Goal: Task Accomplishment & Management: Complete application form

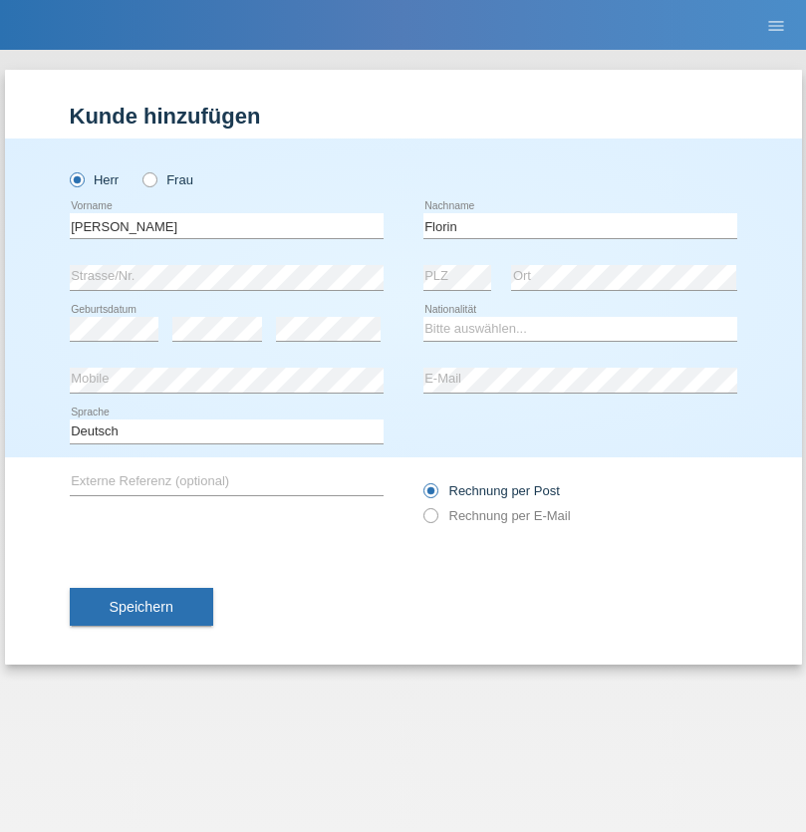
type input "Florin"
select select "RO"
select select "C"
select select "29"
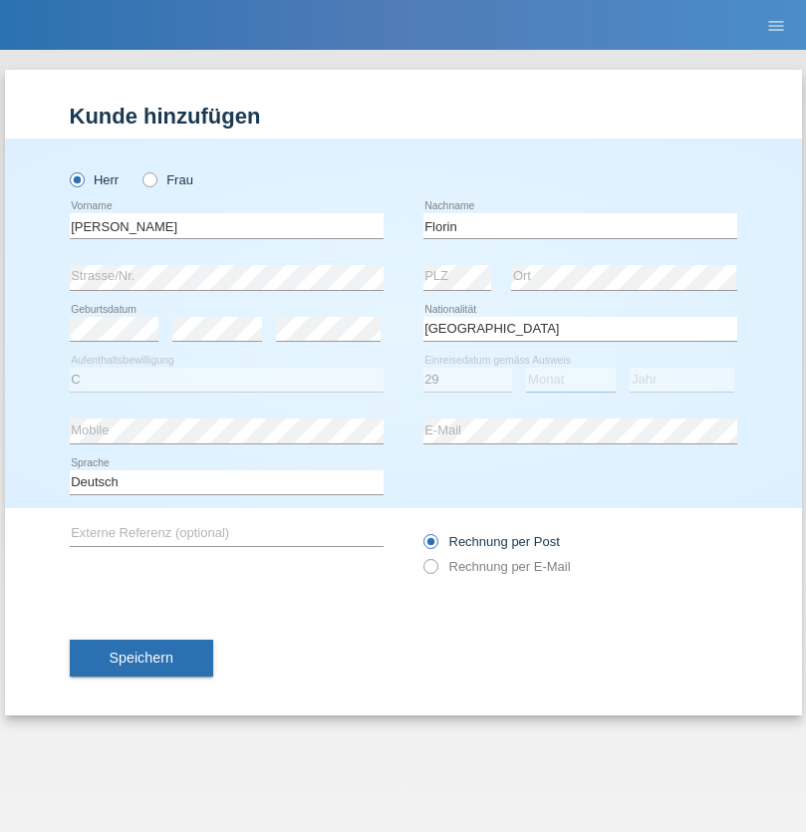
select select "02"
select select "2021"
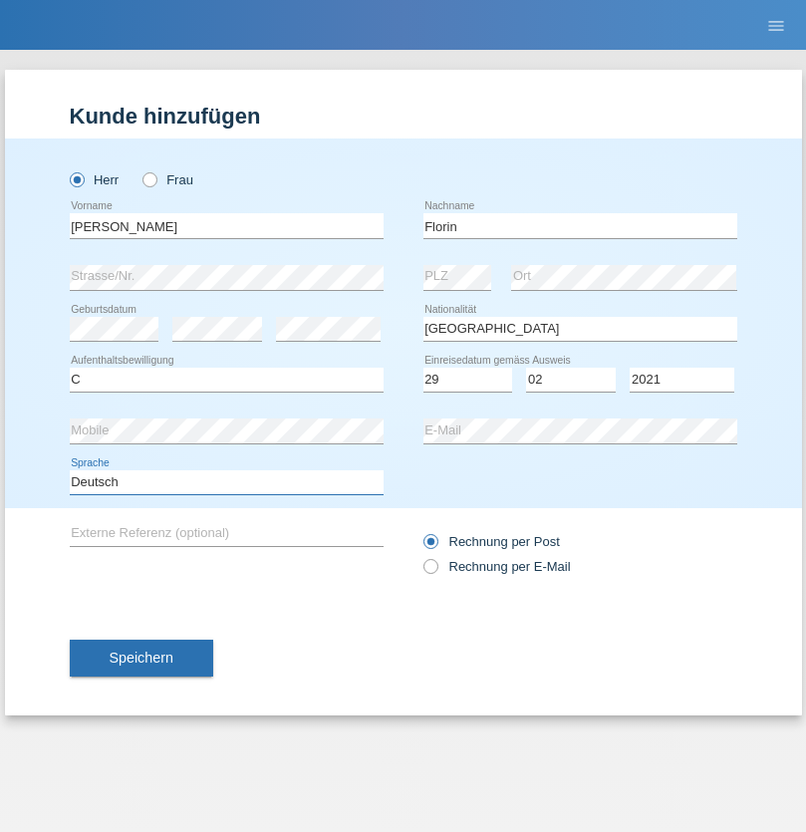
select select "en"
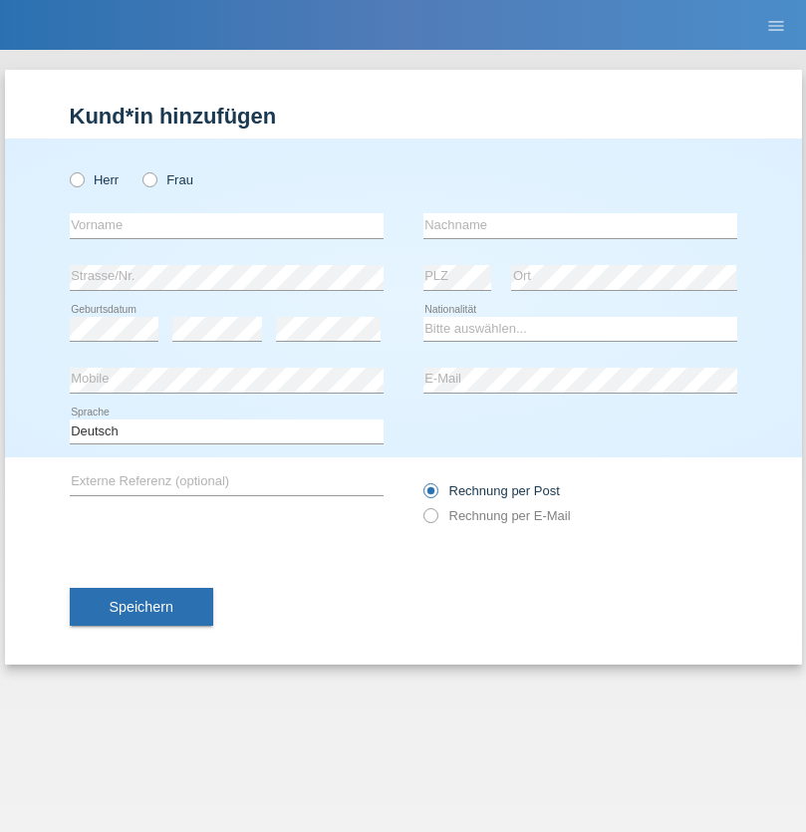
radio input "true"
click at [226, 225] on input "text" at bounding box center [227, 225] width 314 height 25
type input "Ruth"
click at [580, 225] on input "text" at bounding box center [580, 225] width 314 height 25
type input "Krebs"
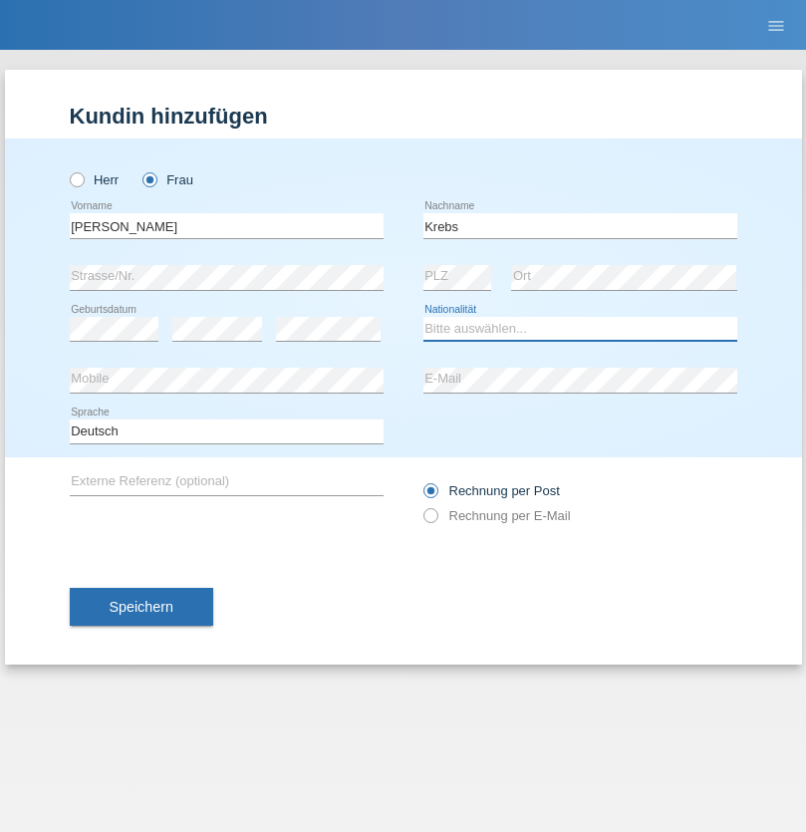
select select "CH"
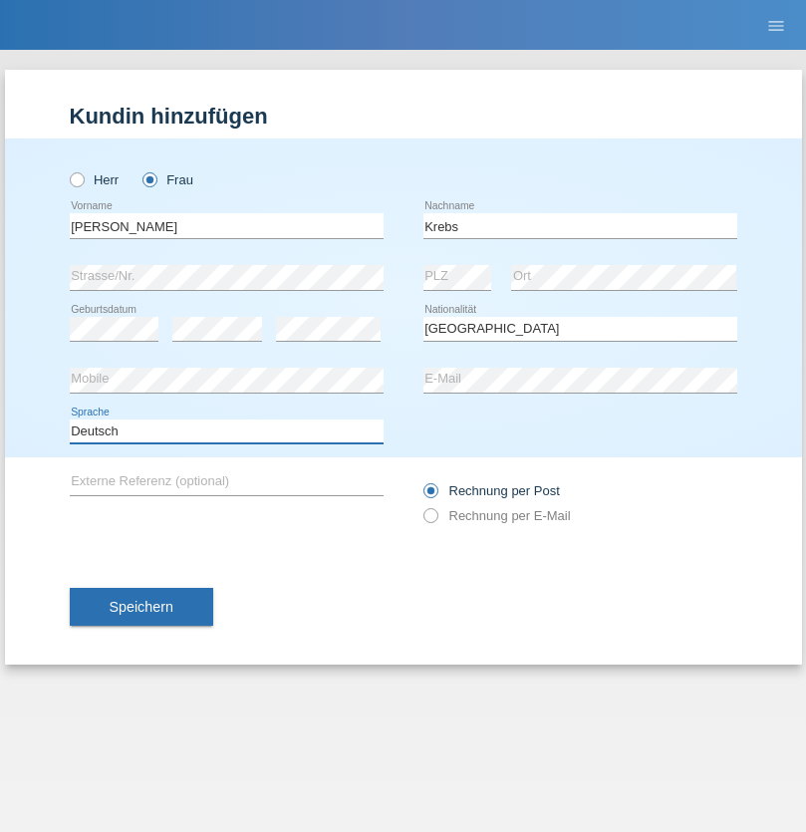
select select "en"
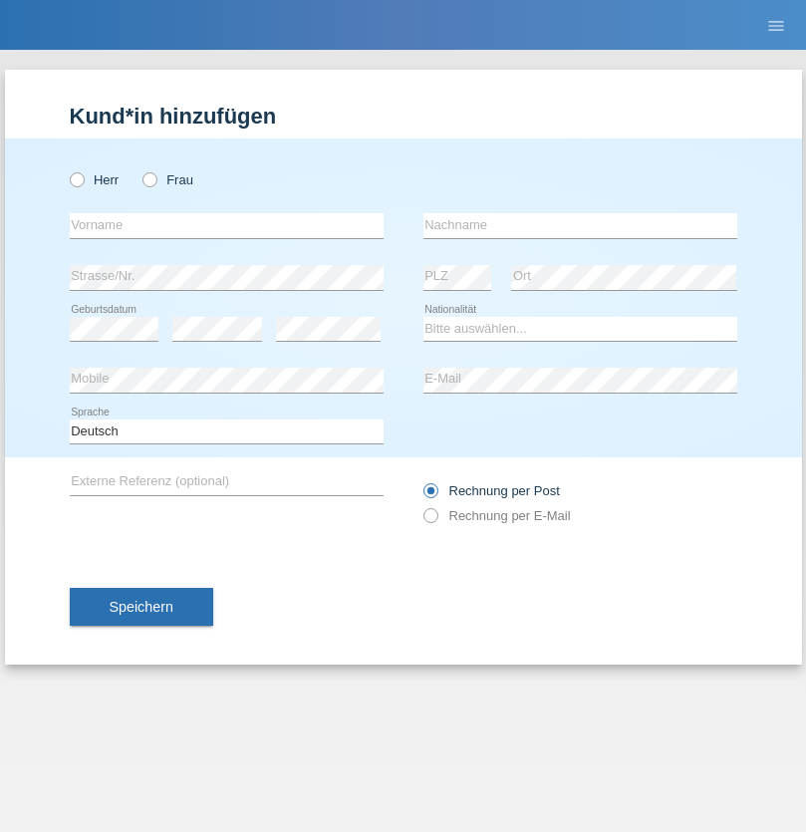
radio input "true"
click at [226, 225] on input "text" at bounding box center [227, 225] width 314 height 25
type input "Qovanaj"
click at [580, 225] on input "text" at bounding box center [580, 225] width 314 height 25
type input "Shaban"
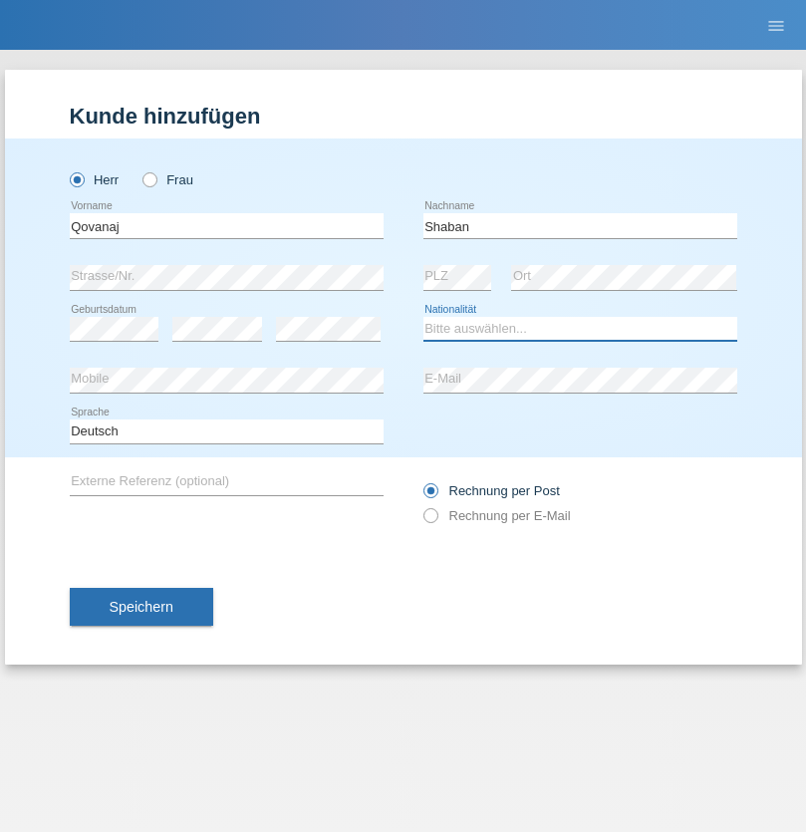
select select "CH"
radio input "true"
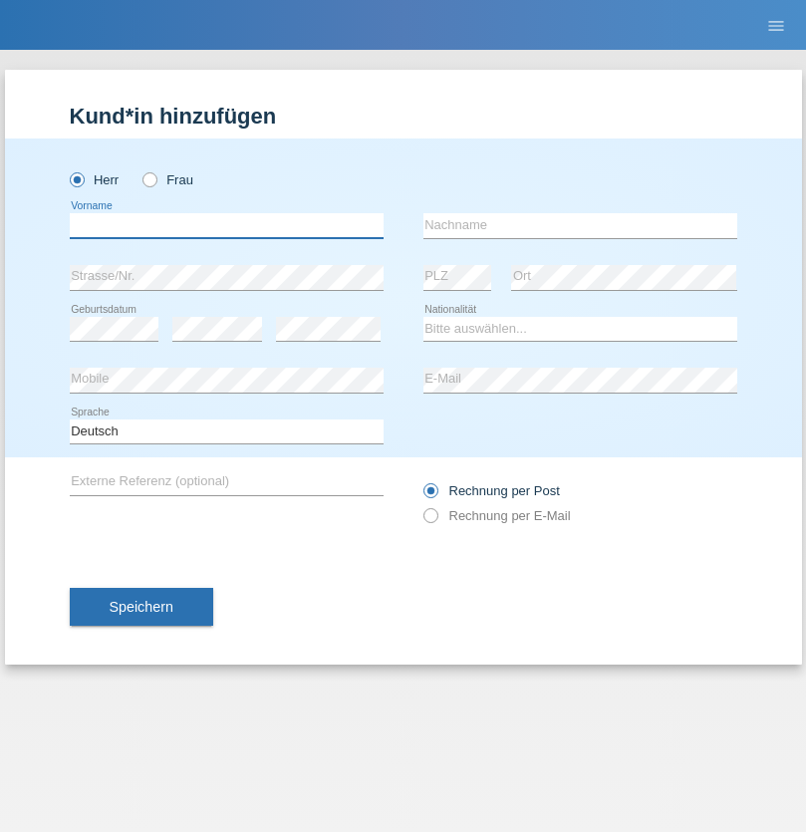
click at [226, 225] on input "text" at bounding box center [227, 225] width 314 height 25
type input "J"
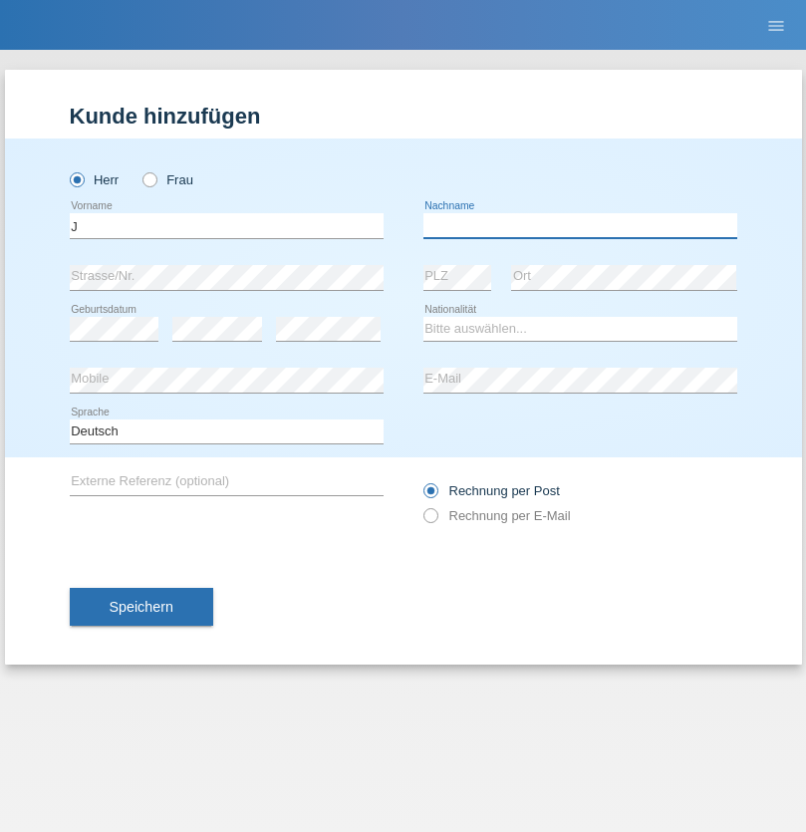
click at [580, 225] on input "text" at bounding box center [580, 225] width 314 height 25
type input "sarmento cavalcanti"
select select "PT"
select select "C"
select select "02"
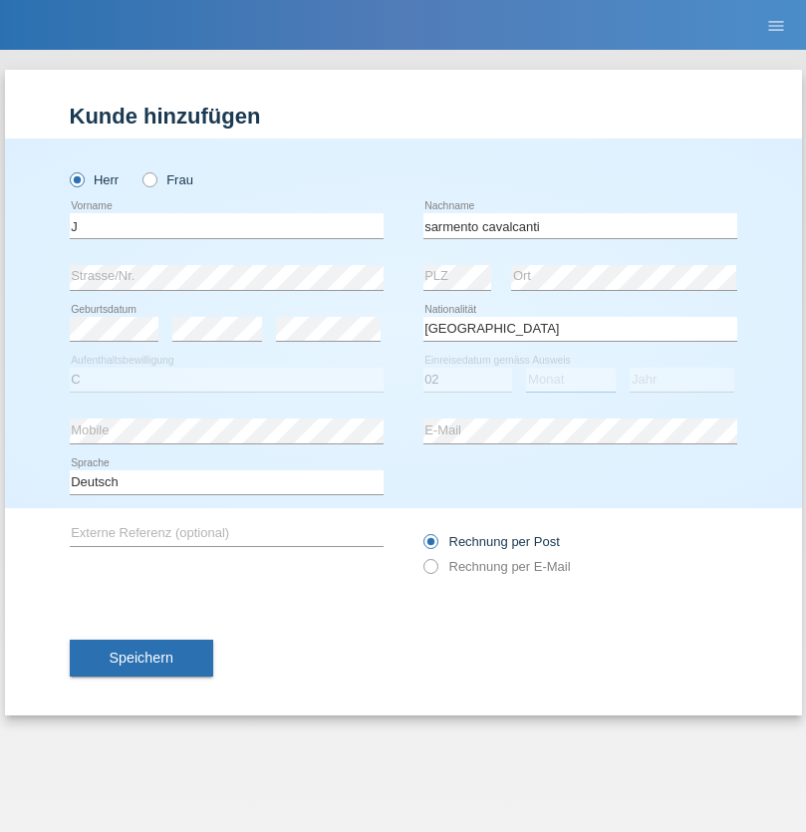
select select "09"
select select "2019"
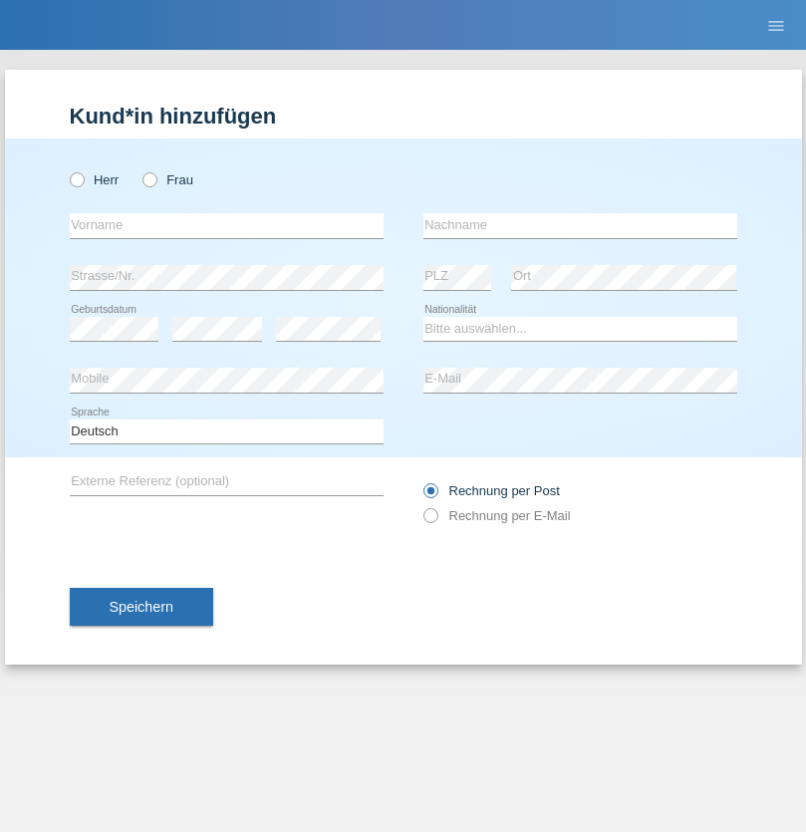
radio input "true"
click at [226, 225] on input "text" at bounding box center [227, 225] width 314 height 25
type input "G"
click at [580, 225] on input "text" at bounding box center [580, 225] width 314 height 25
type input "Umar"
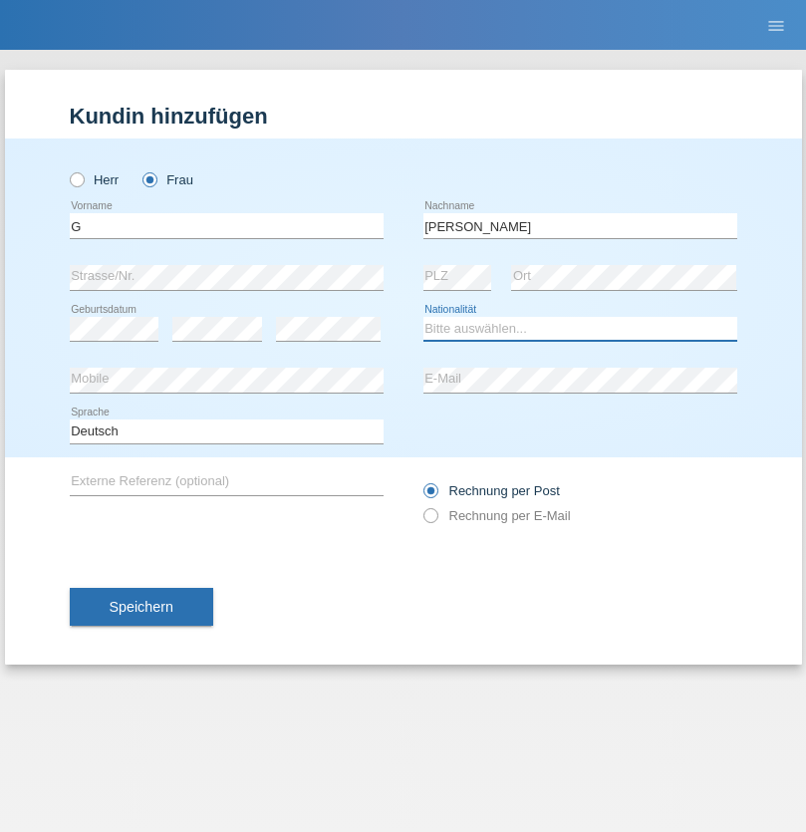
select select "CH"
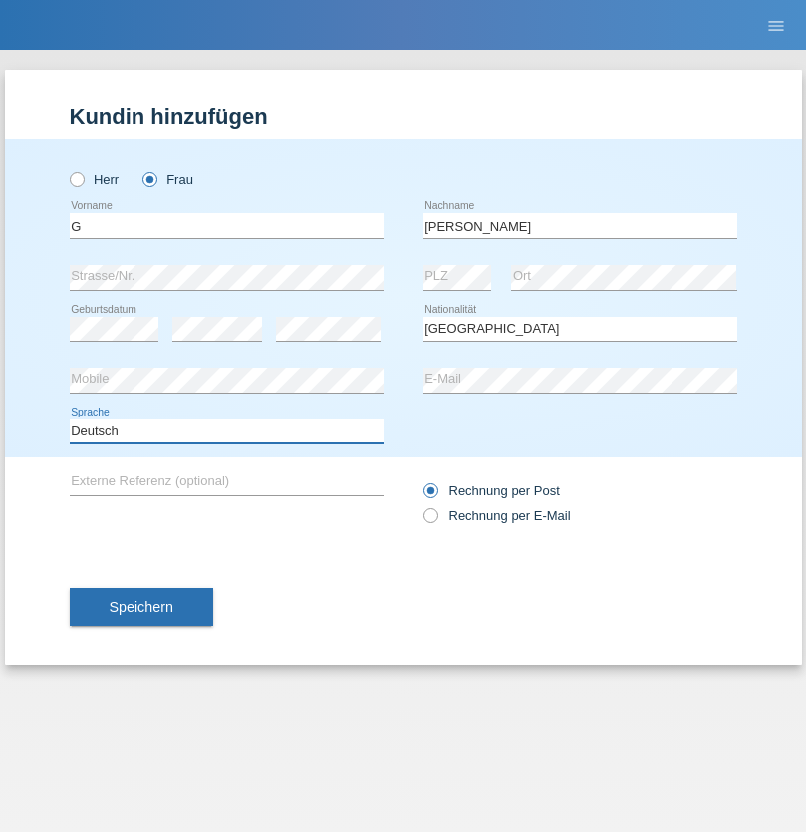
select select "en"
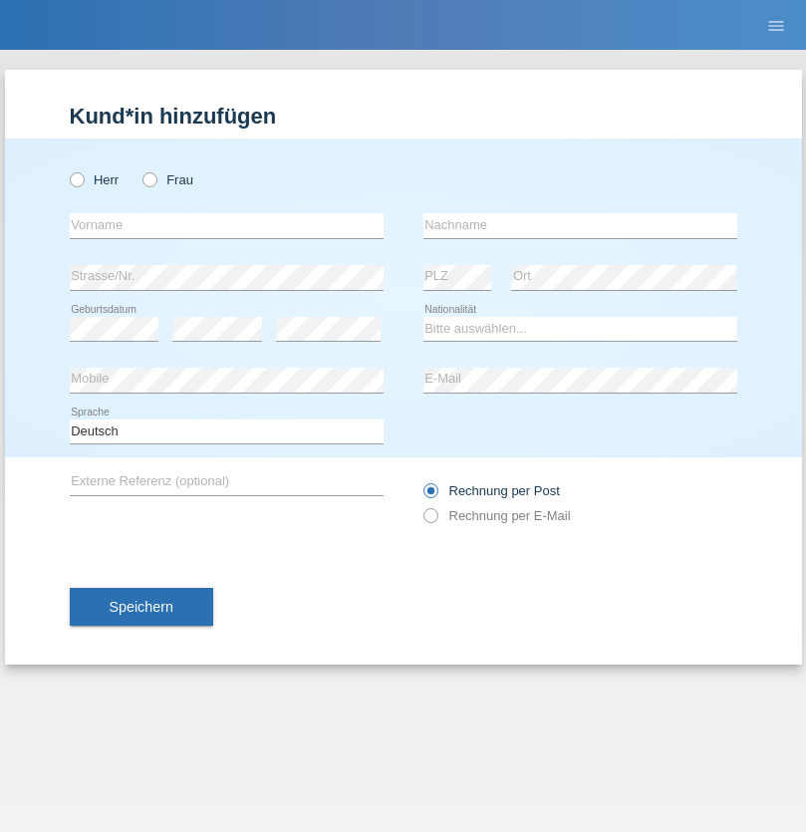
radio input "true"
click at [226, 225] on input "text" at bounding box center [227, 225] width 314 height 25
type input "Varodi"
click at [580, 225] on input "text" at bounding box center [580, 225] width 314 height 25
type input "Zoltan"
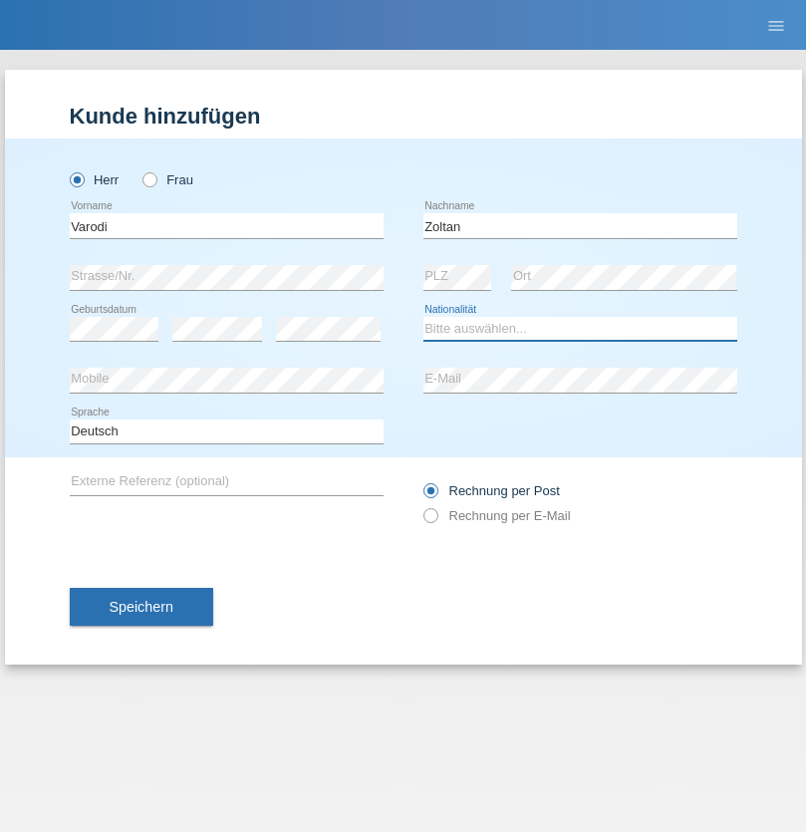
select select "UA"
select select "C"
select select "10"
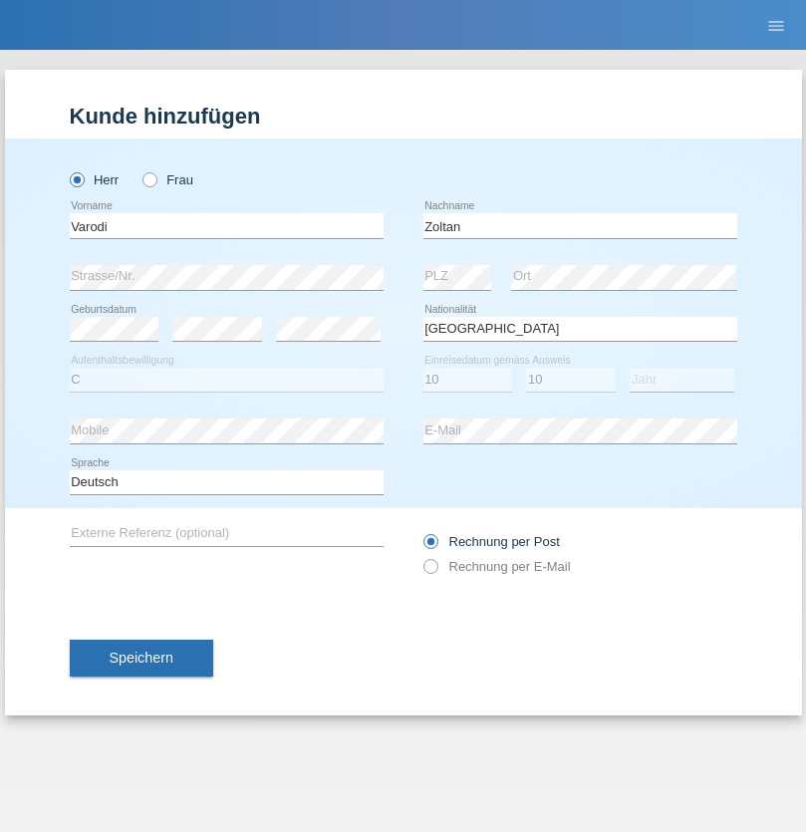
select select "2021"
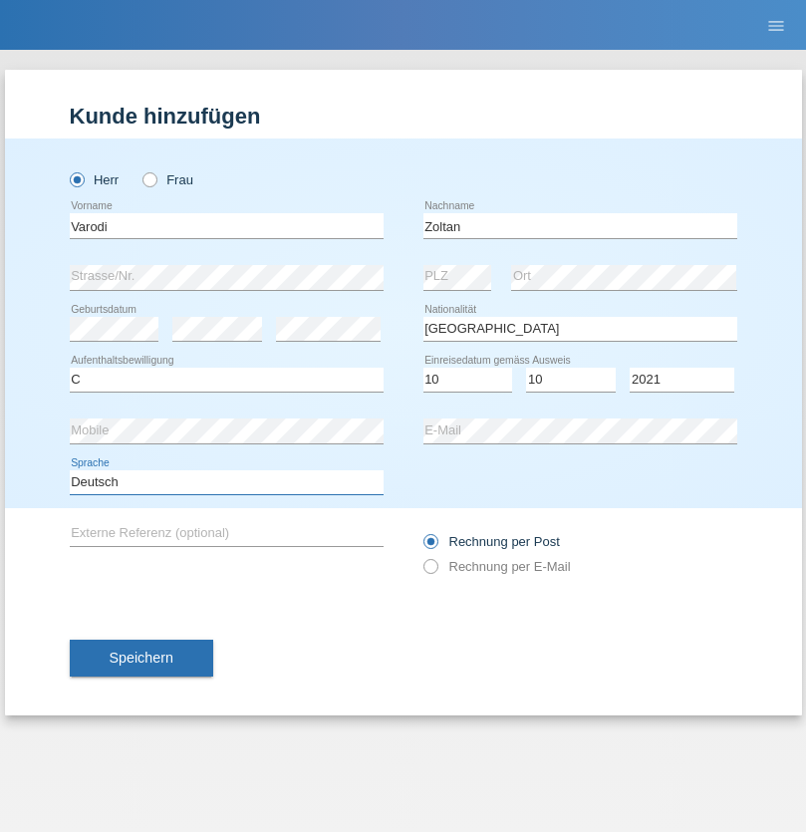
select select "en"
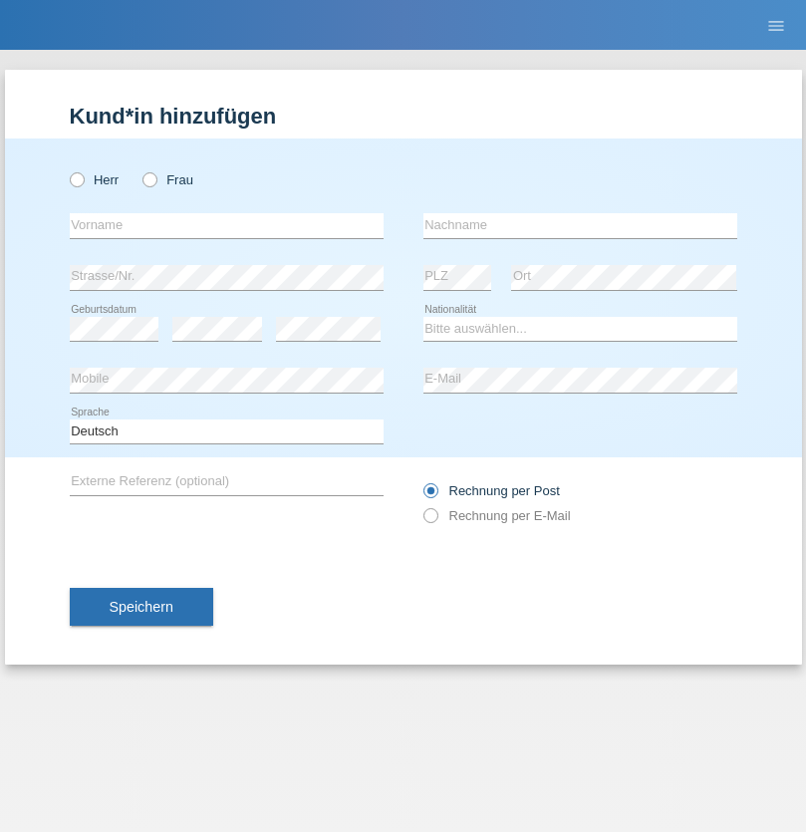
radio input "true"
click at [226, 225] on input "text" at bounding box center [227, 225] width 314 height 25
type input "[PERSON_NAME]"
click at [580, 225] on input "text" at bounding box center [580, 225] width 314 height 25
type input "Bachofen"
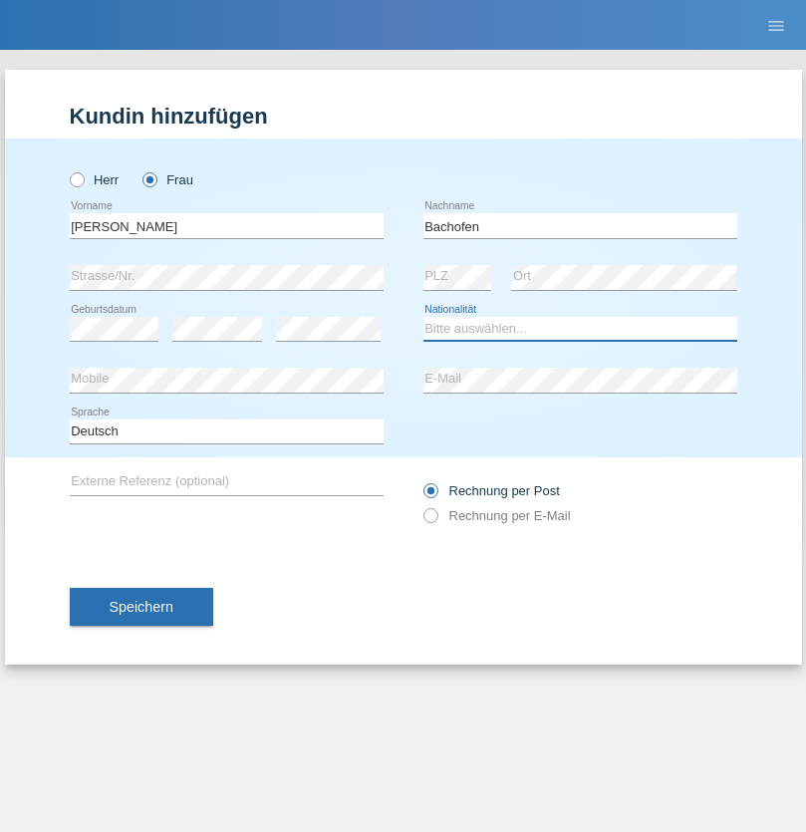
select select "CH"
radio input "true"
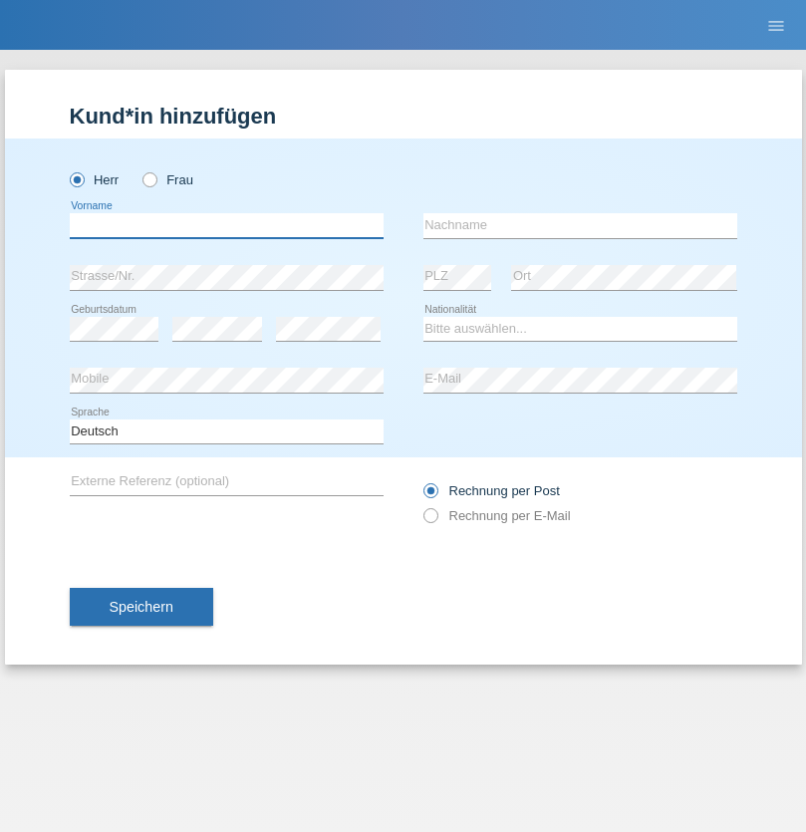
click at [226, 225] on input "text" at bounding box center [227, 225] width 314 height 25
type input "Volkan"
click at [580, 225] on input "text" at bounding box center [580, 225] width 314 height 25
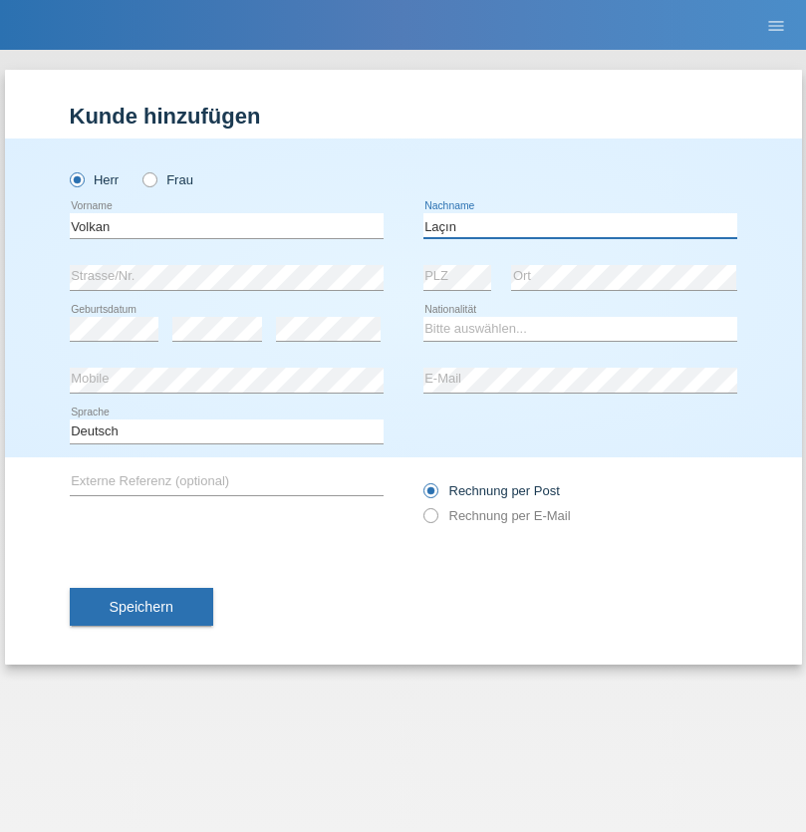
type input "Laçın"
select select "TR"
select select "C"
select select "06"
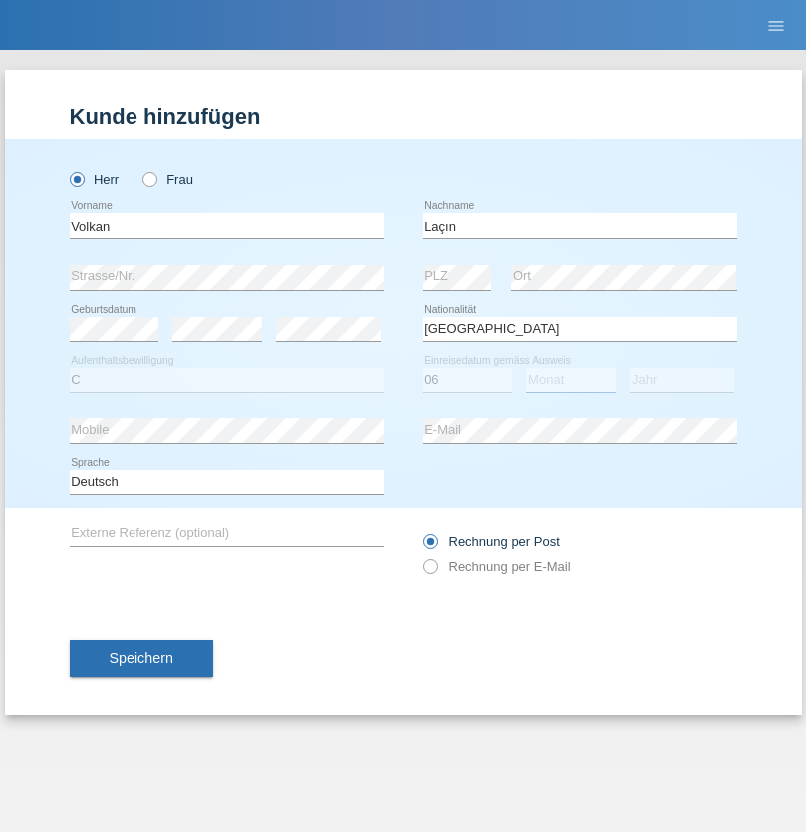
select select "04"
select select "2021"
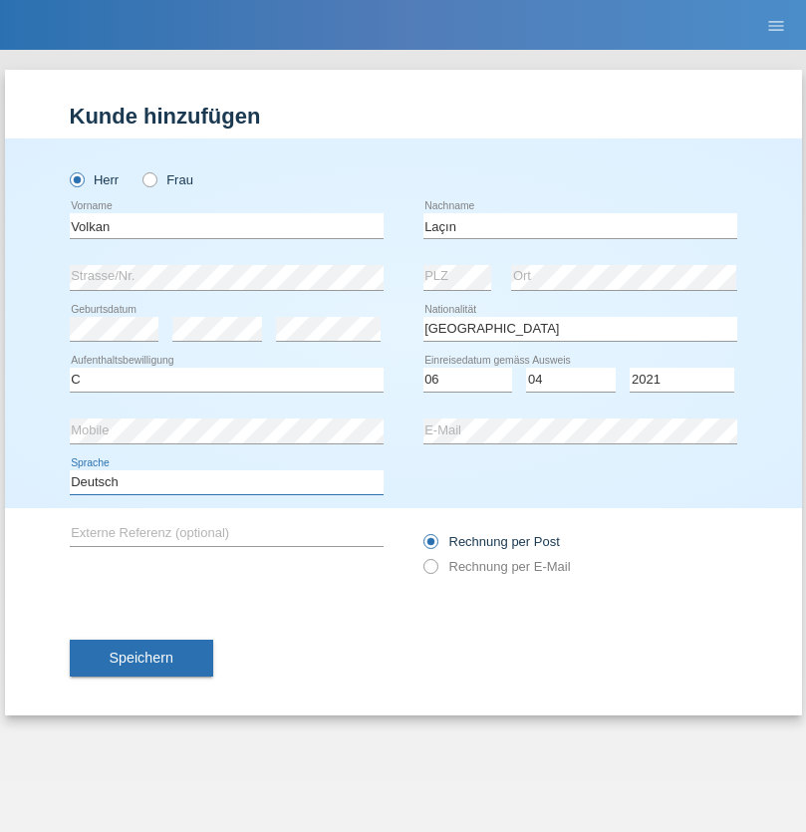
select select "en"
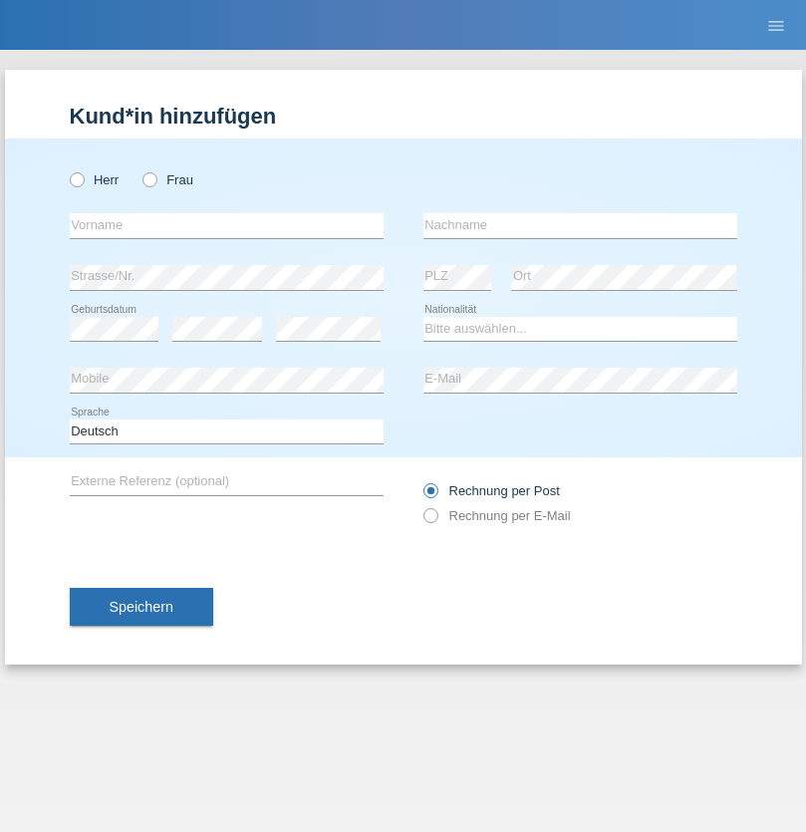
radio input "true"
click at [226, 225] on input "text" at bounding box center [227, 225] width 314 height 25
type input "Volkan"
click at [580, 225] on input "text" at bounding box center [580, 225] width 314 height 25
type input "Laçın"
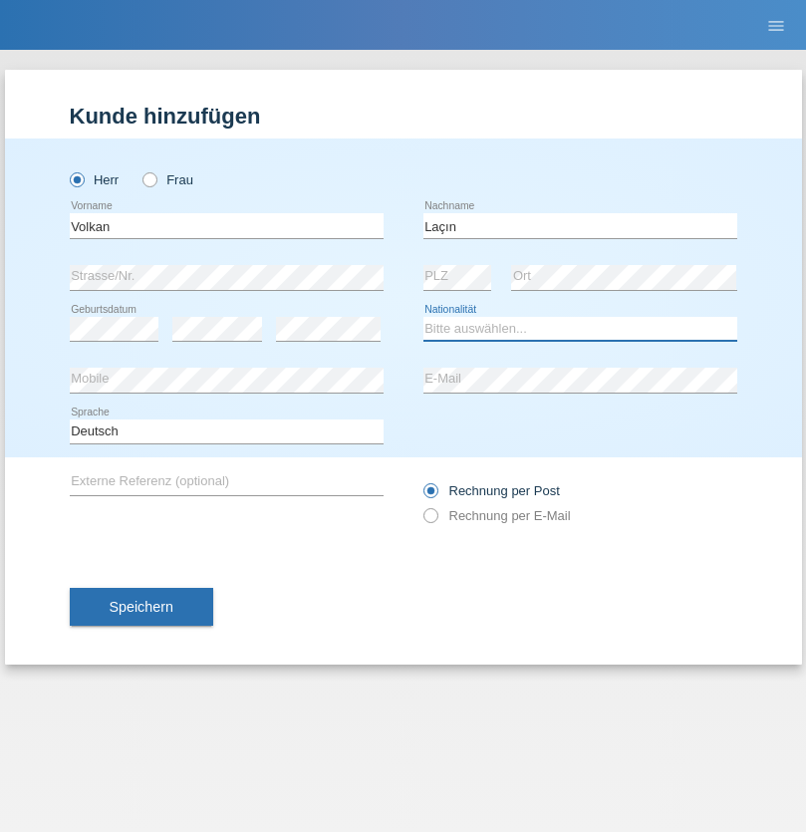
select select "TR"
select select "C"
select select "06"
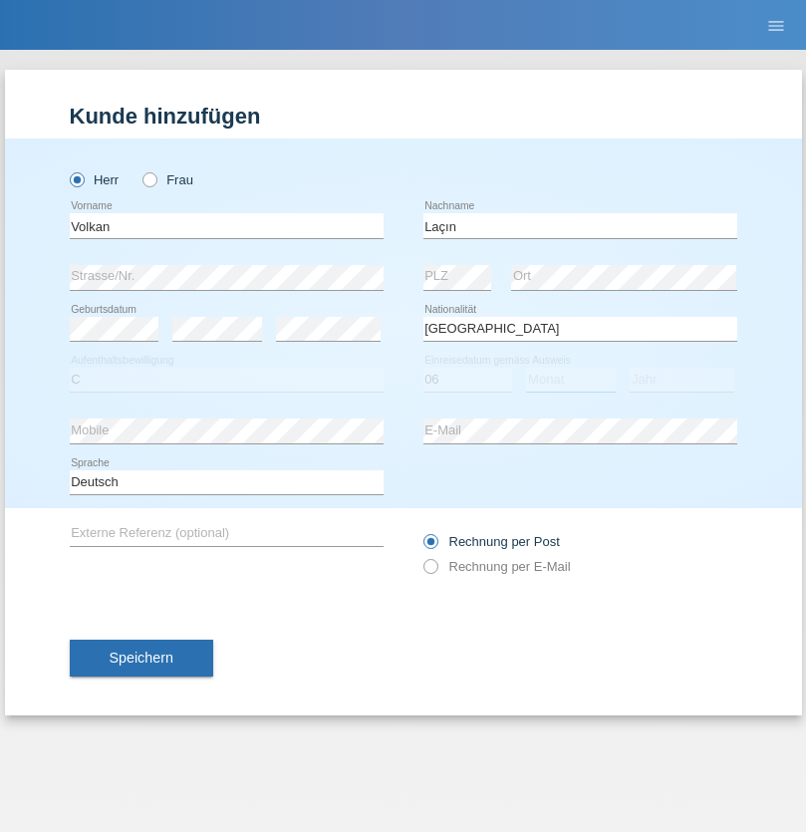
select select "04"
select select "2021"
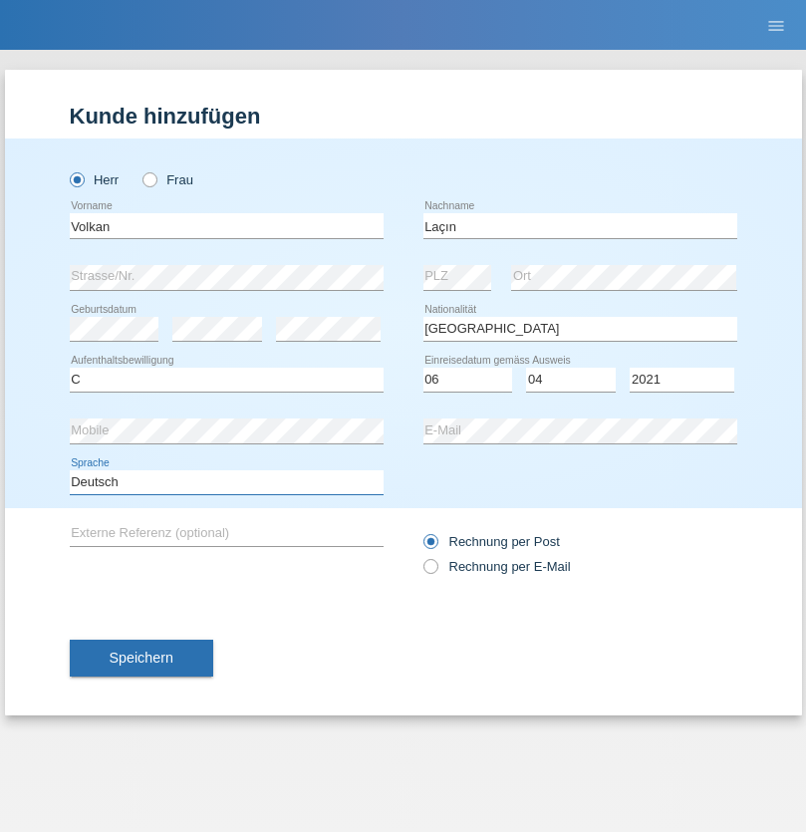
select select "en"
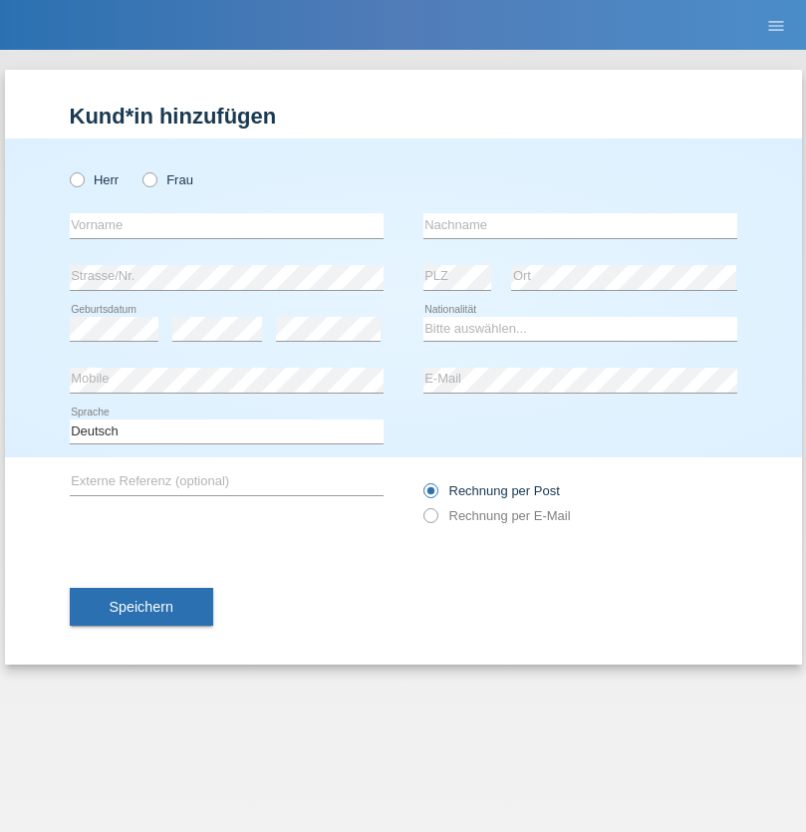
radio input "true"
click at [226, 225] on input "text" at bounding box center [227, 225] width 314 height 25
type input "[PERSON_NAME]"
click at [580, 225] on input "text" at bounding box center [580, 225] width 314 height 25
type input "löffel"
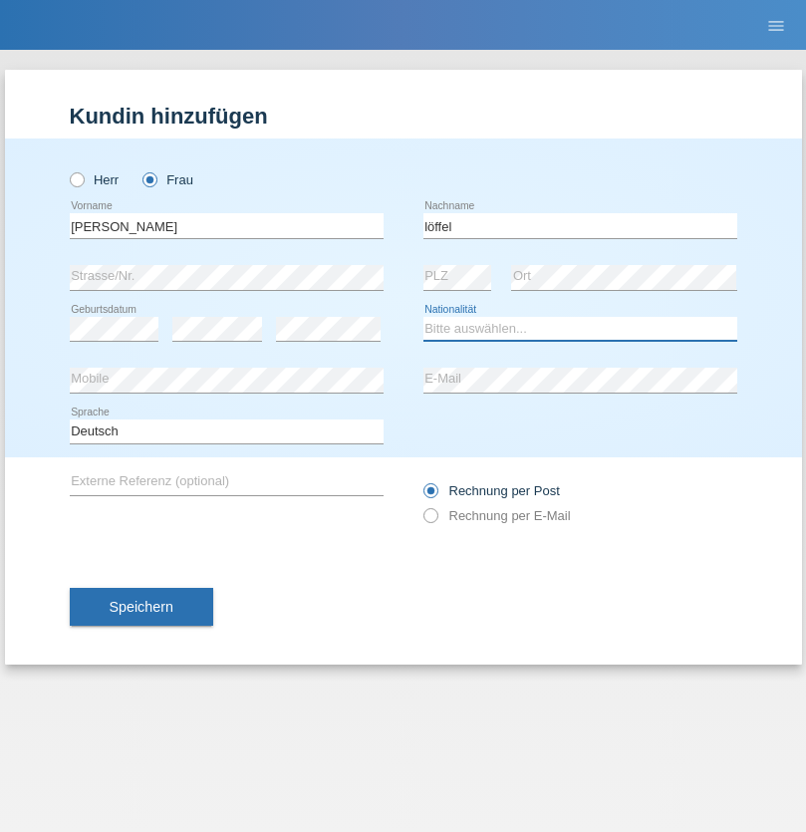
select select "CH"
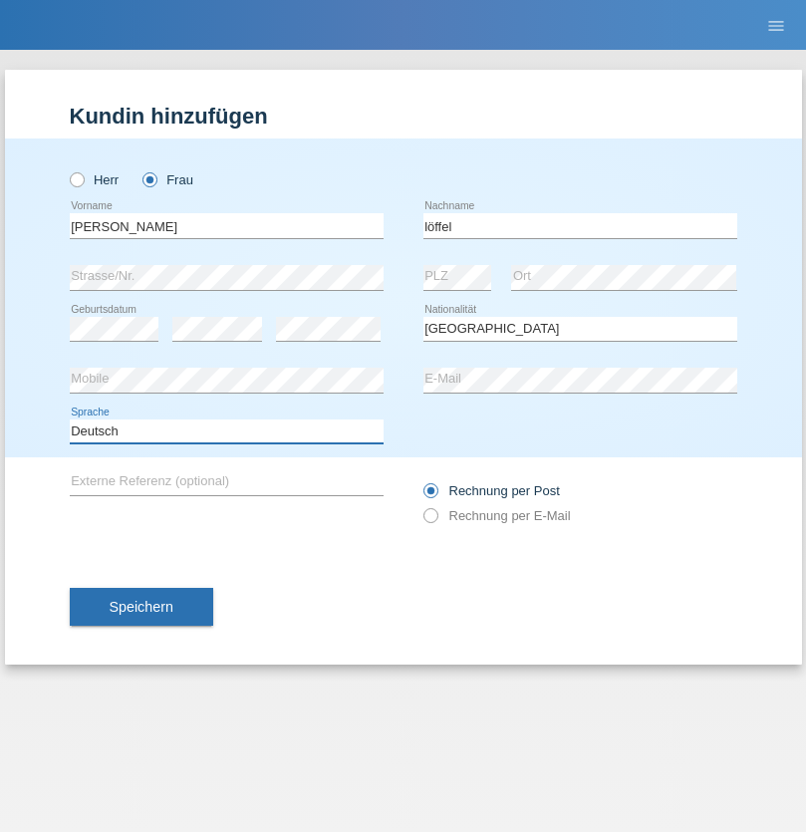
select select "en"
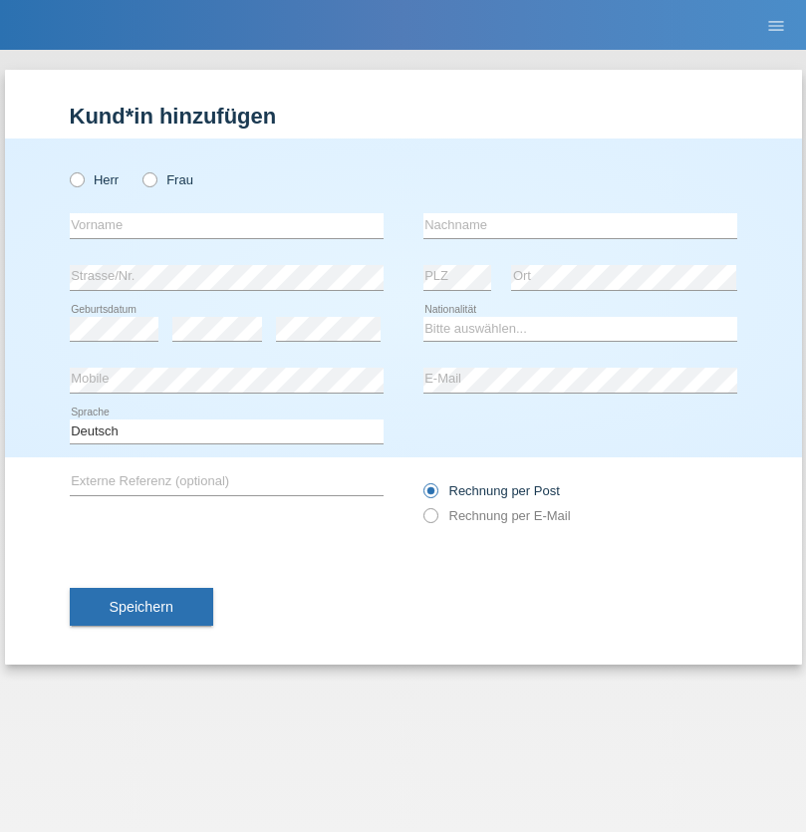
radio input "true"
click at [226, 225] on input "text" at bounding box center [227, 225] width 314 height 25
type input "Matusa"
click at [580, 225] on input "text" at bounding box center [580, 225] width 314 height 25
type input "[PERSON_NAME]"
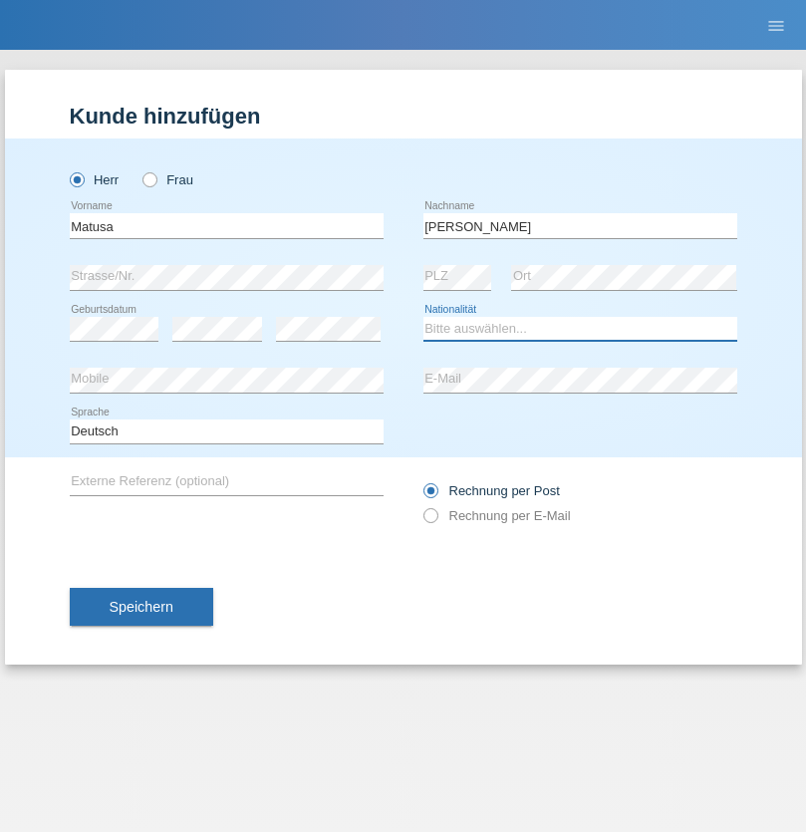
select select "RO"
select select "C"
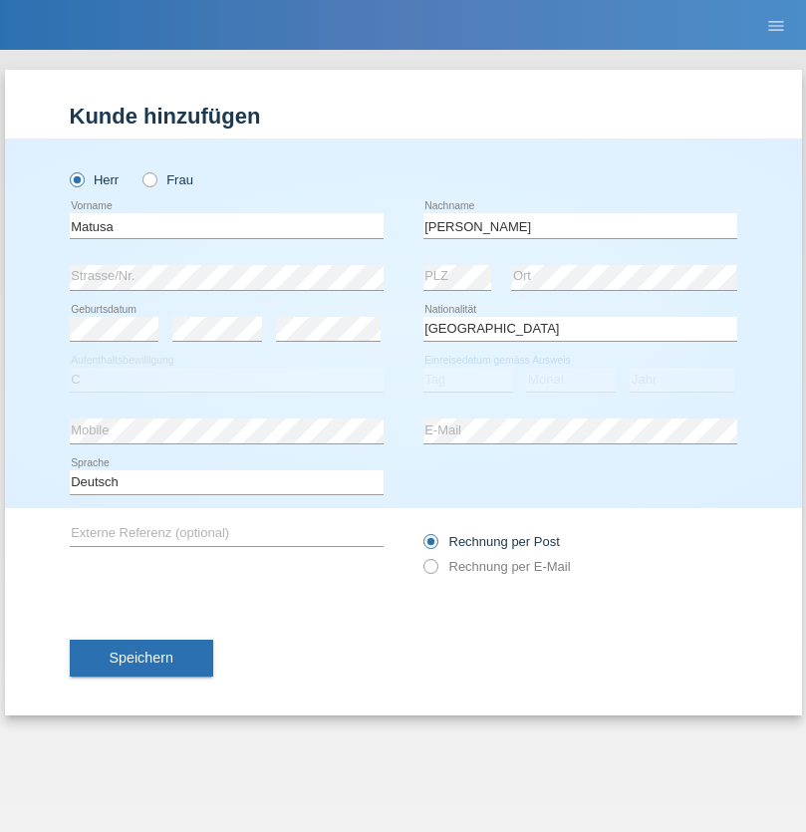
select select "01"
select select "06"
select select "2016"
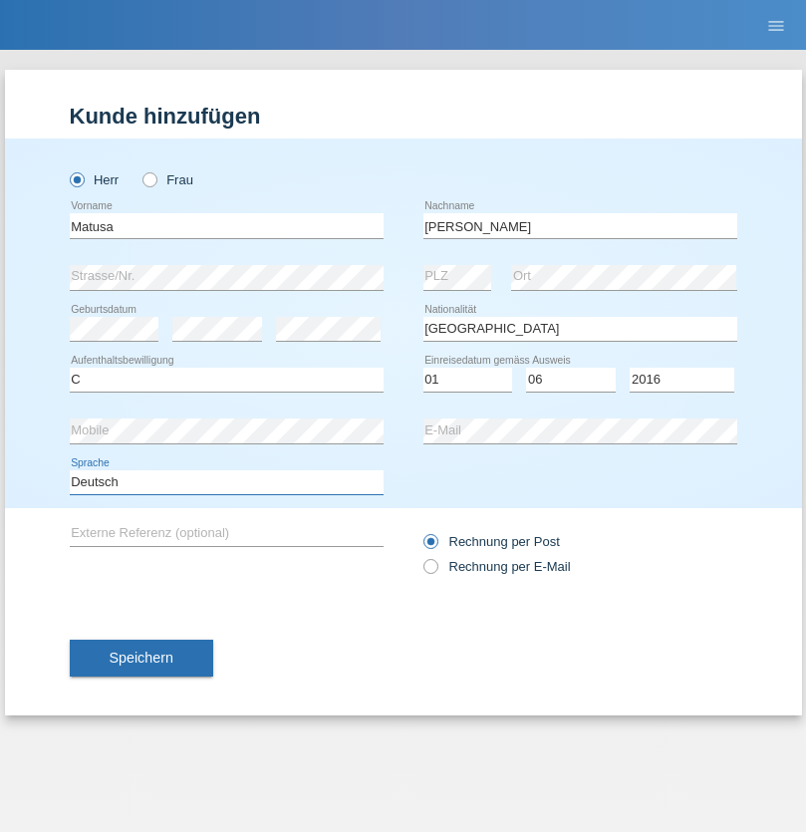
select select "en"
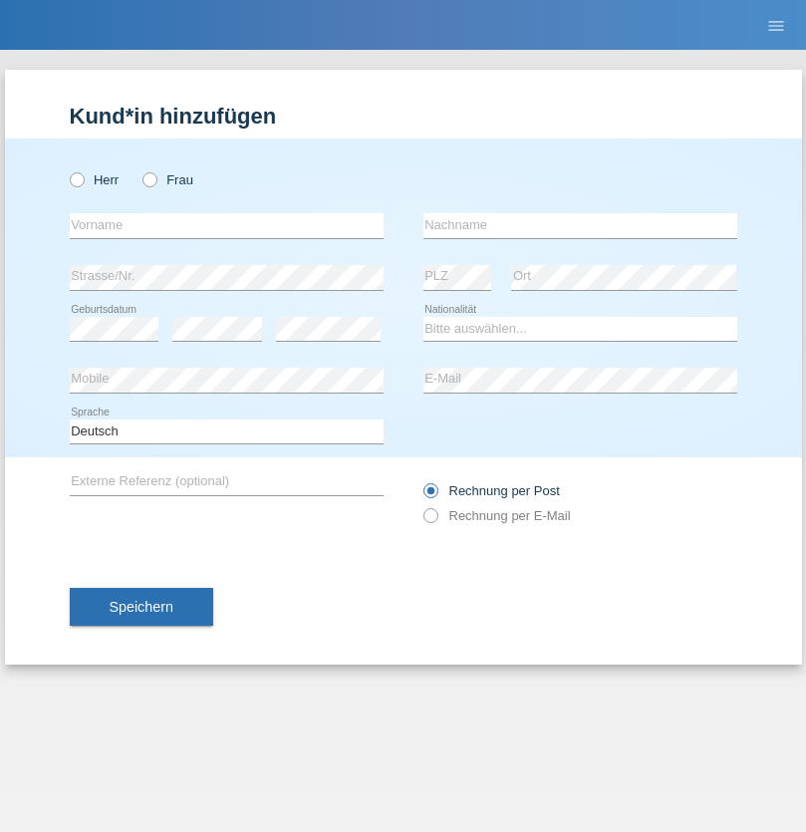
radio input "true"
click at [226, 225] on input "text" at bounding box center [227, 225] width 314 height 25
type input "Cedric"
click at [580, 225] on input "text" at bounding box center [580, 225] width 314 height 25
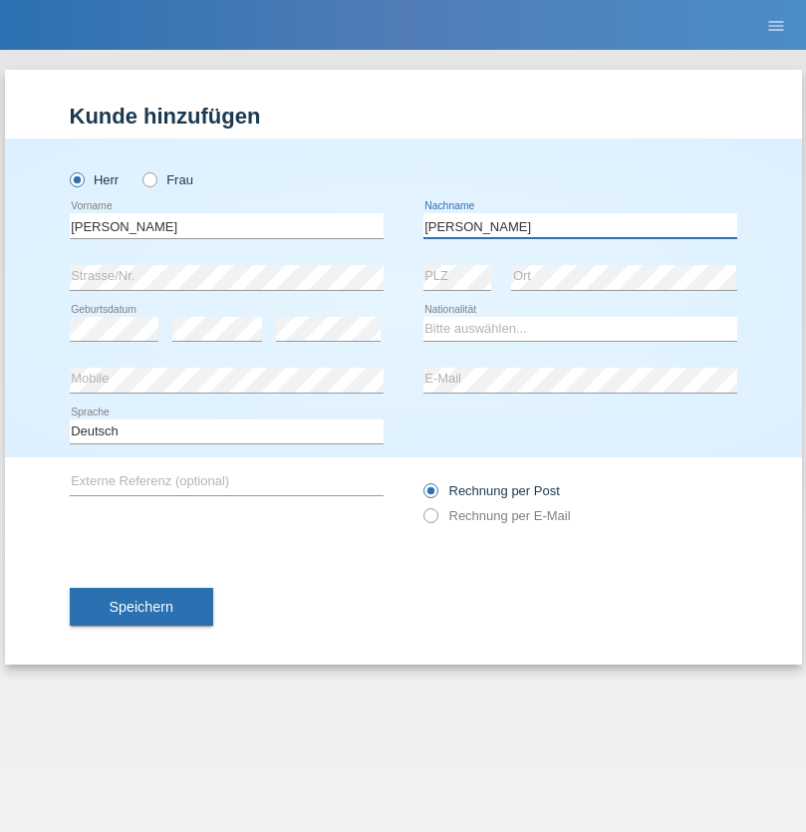
type input "Keller"
select select "CH"
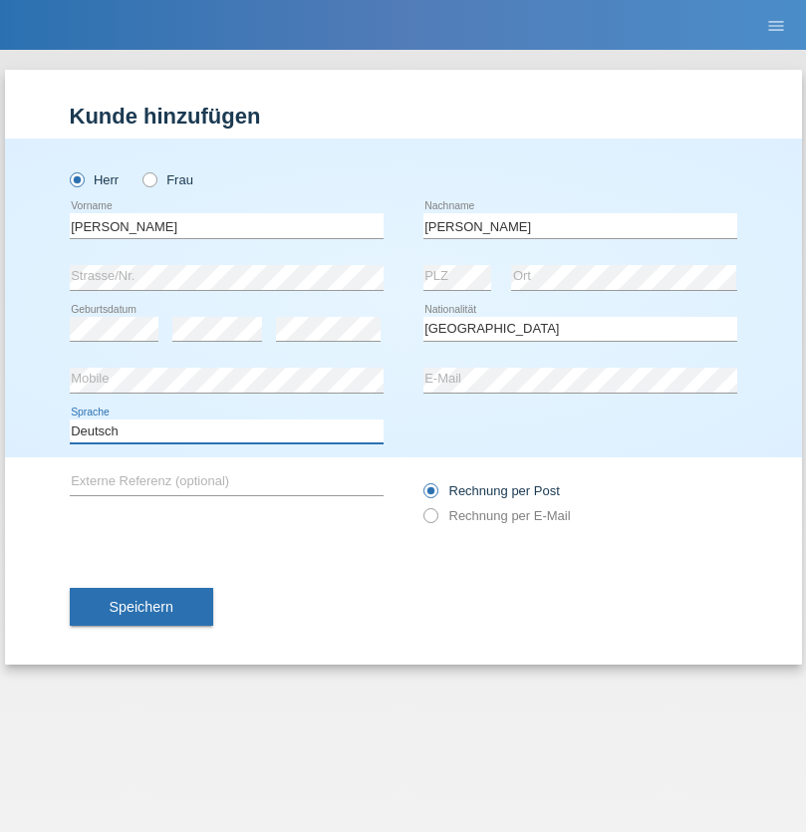
select select "en"
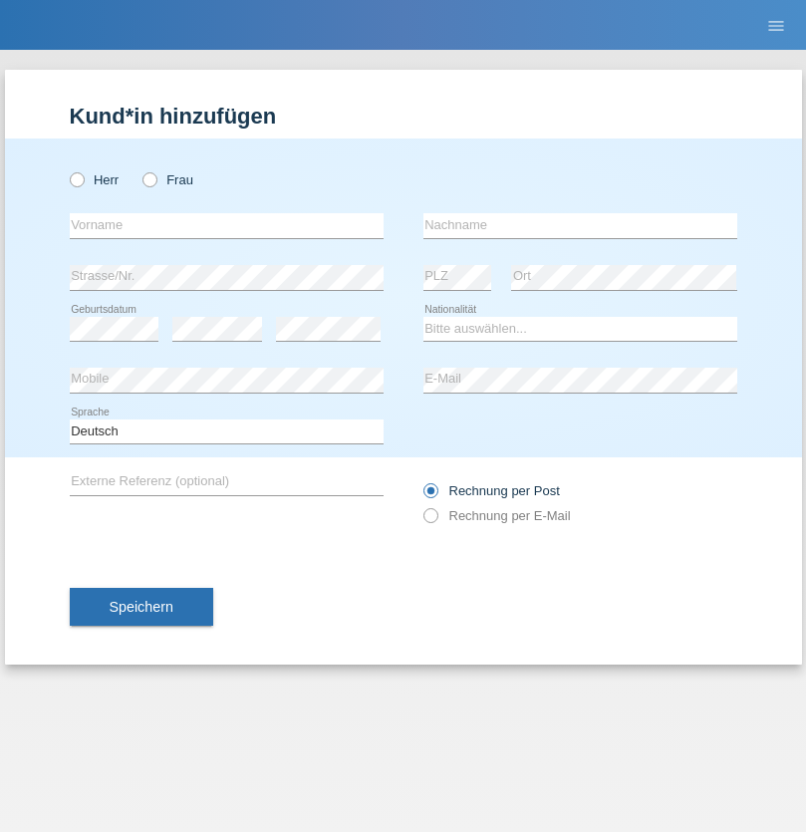
radio input "true"
click at [226, 225] on input "text" at bounding box center [227, 225] width 314 height 25
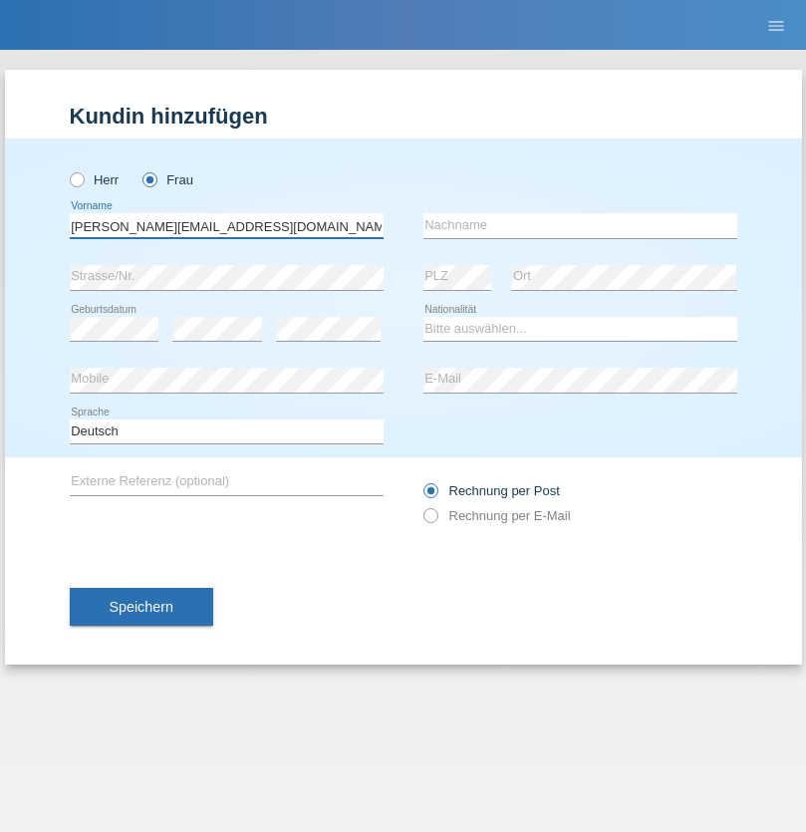
type input "[PERSON_NAME][EMAIL_ADDRESS][DOMAIN_NAME]"
click at [580, 225] on input "text" at bounding box center [580, 225] width 314 height 25
type input "Hylaj"
select select "CH"
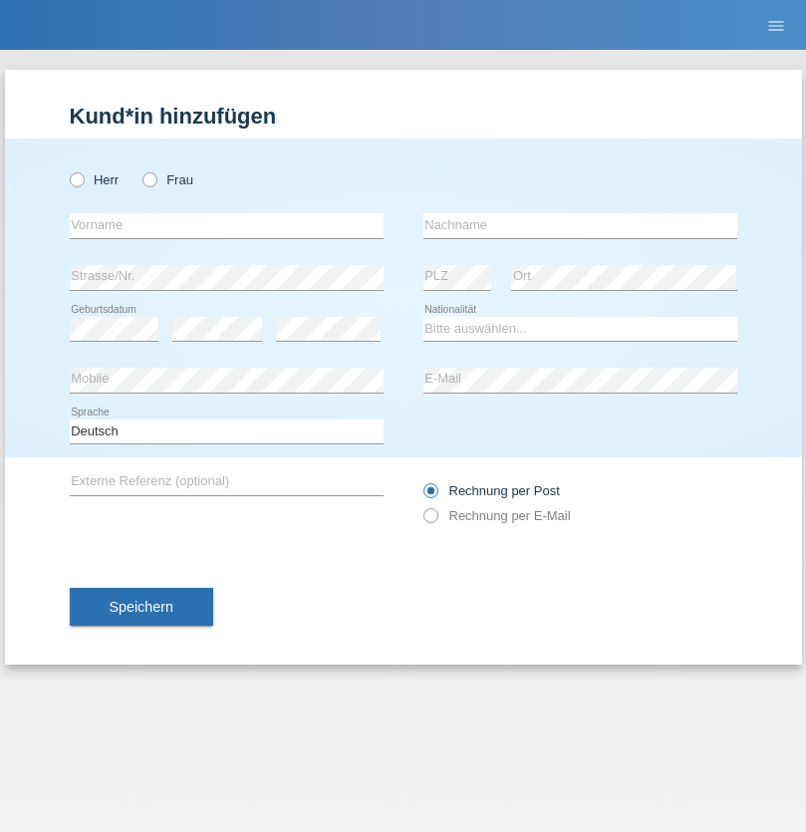
radio input "true"
click at [226, 225] on input "text" at bounding box center [227, 225] width 314 height 25
type input "luka"
click at [580, 225] on input "text" at bounding box center [580, 225] width 314 height 25
type input "kocic"
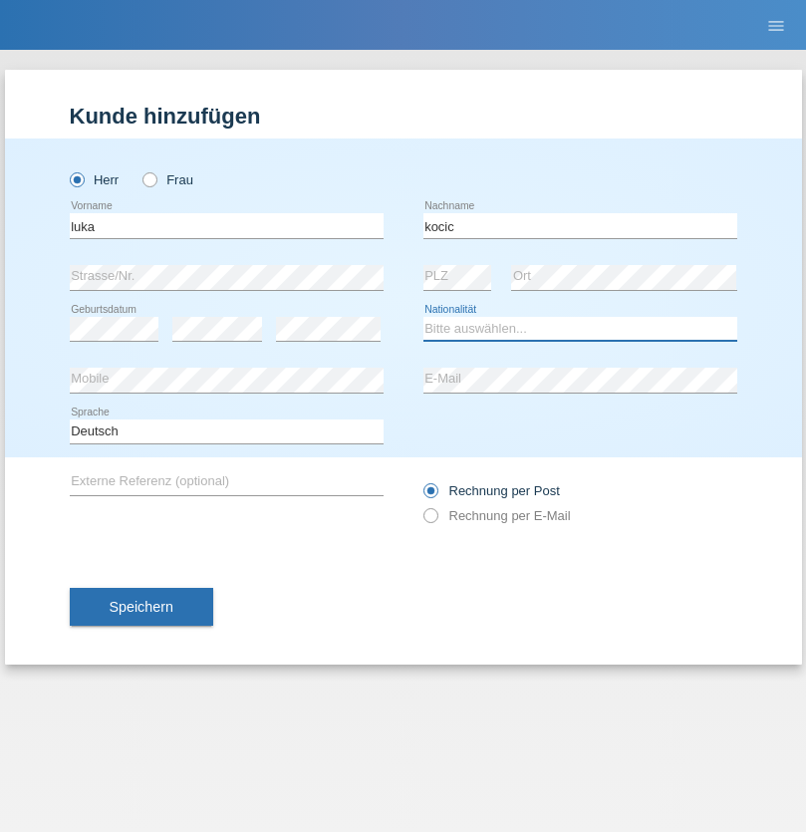
select select "RS"
select select "C"
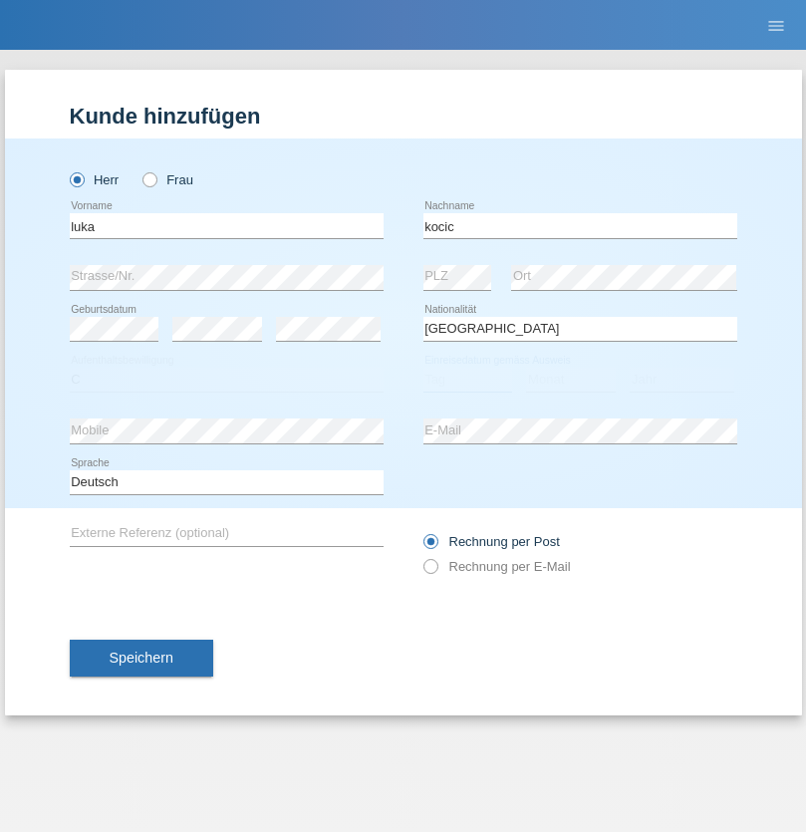
select select "21"
select select "04"
select select "1999"
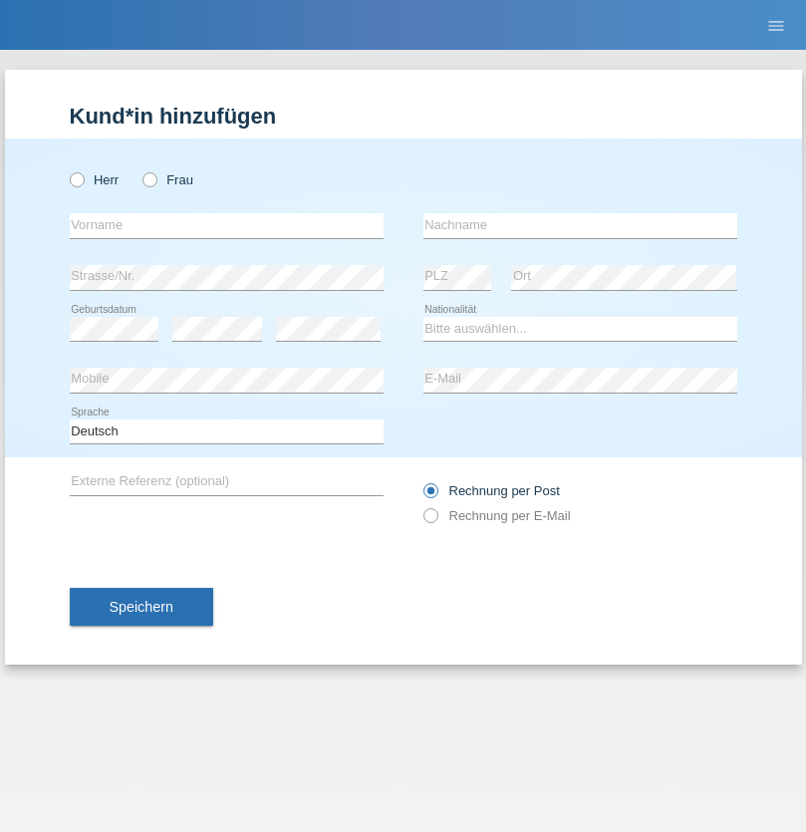
radio input "true"
click at [226, 225] on input "text" at bounding box center [227, 225] width 314 height 25
type input "Marian"
click at [580, 225] on input "text" at bounding box center [580, 225] width 314 height 25
type input "Matusa"
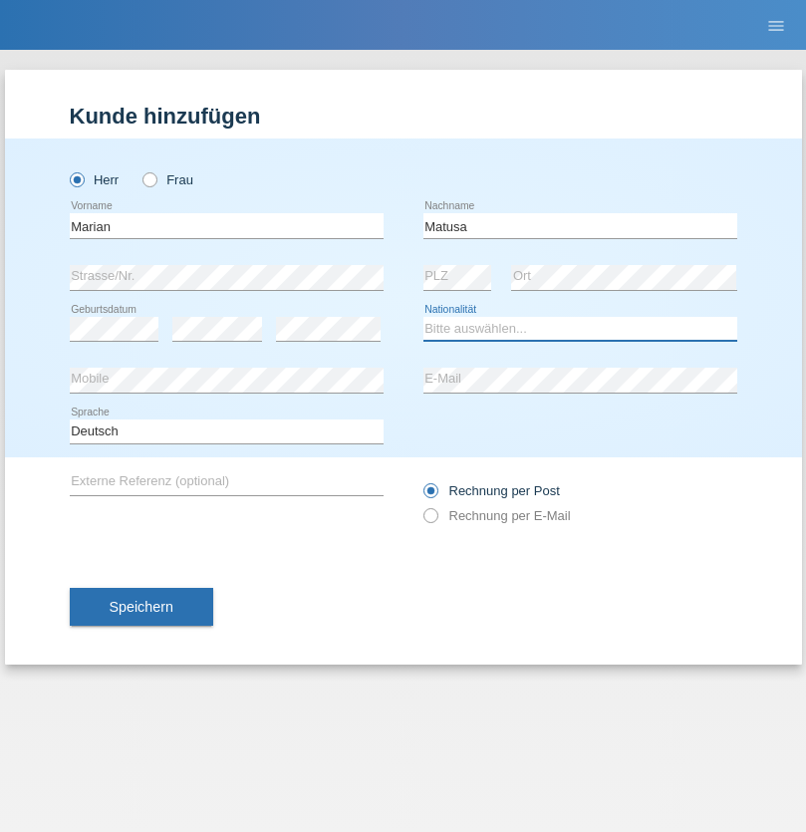
select select "RO"
select select "C"
select select "01"
select select "06"
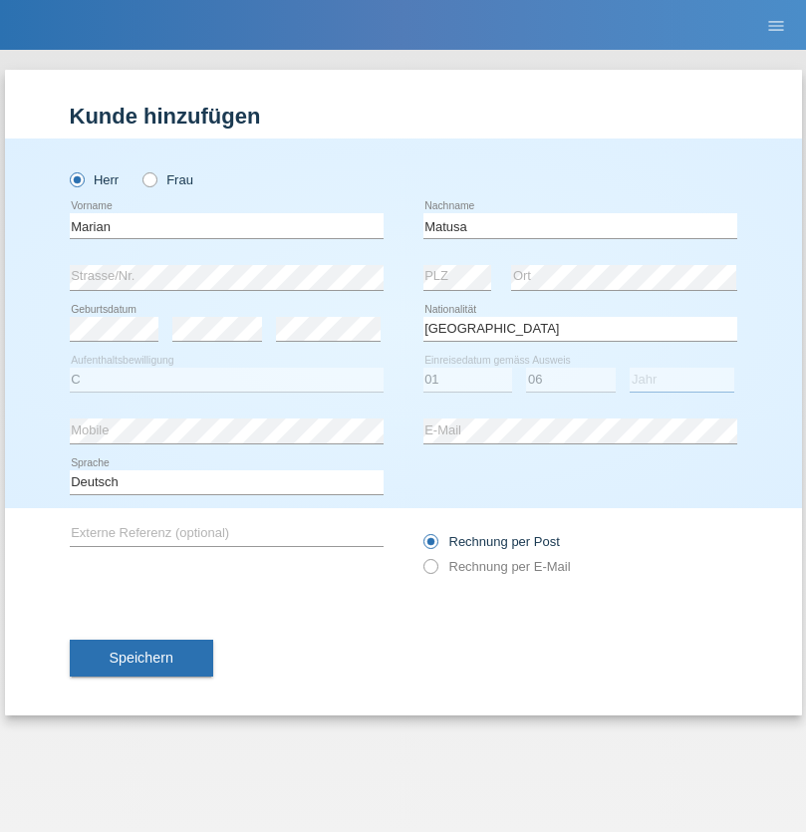
select select "2016"
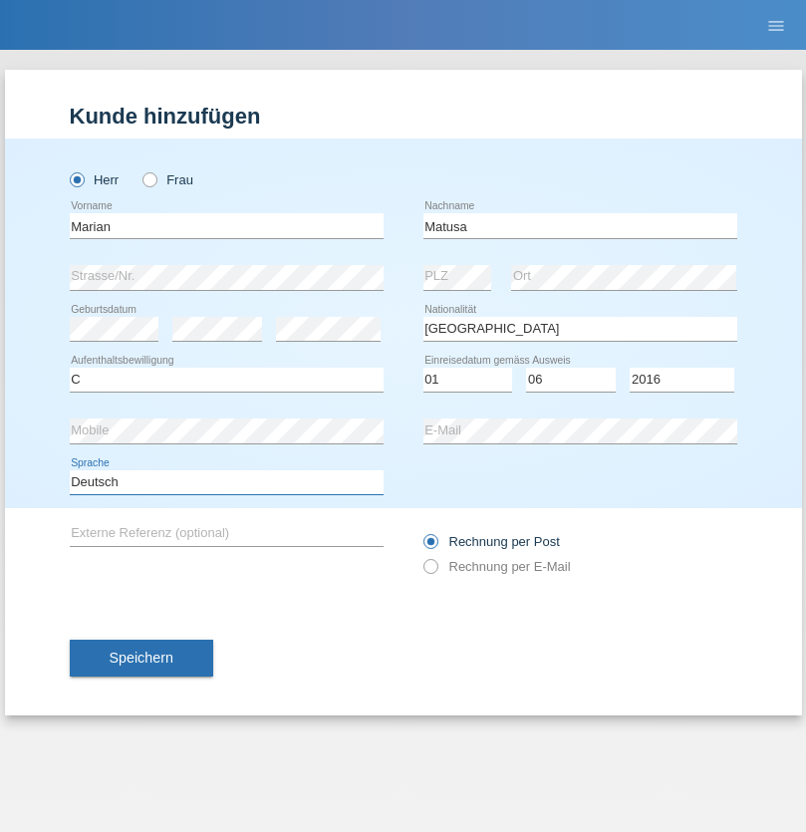
select select "en"
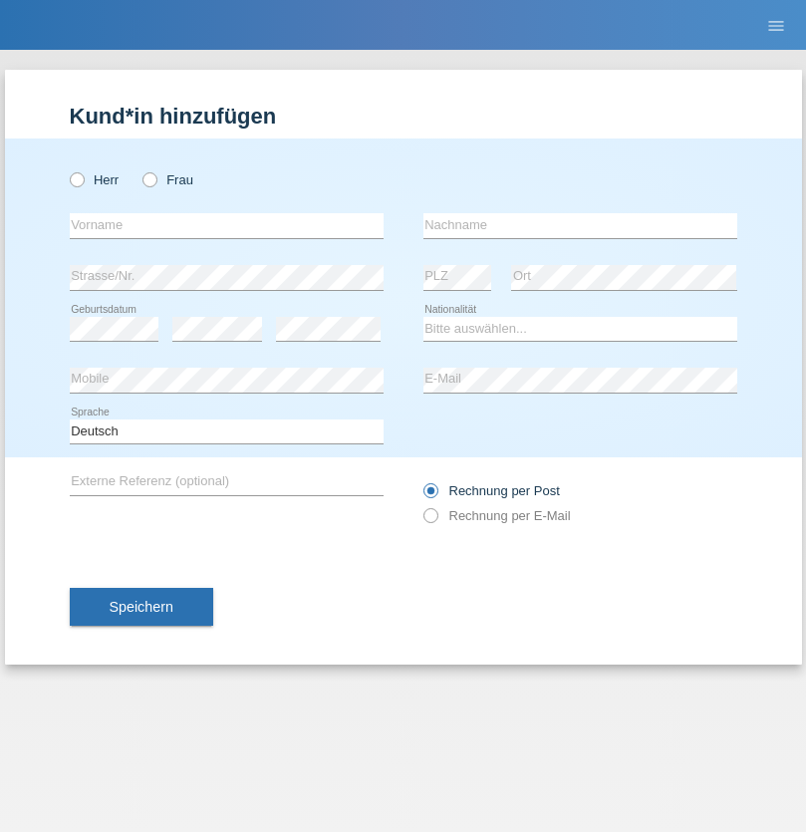
radio input "true"
click at [226, 225] on input "text" at bounding box center [227, 225] width 314 height 25
type input "[PERSON_NAME]"
click at [580, 225] on input "text" at bounding box center [580, 225] width 314 height 25
type input "Weinlein"
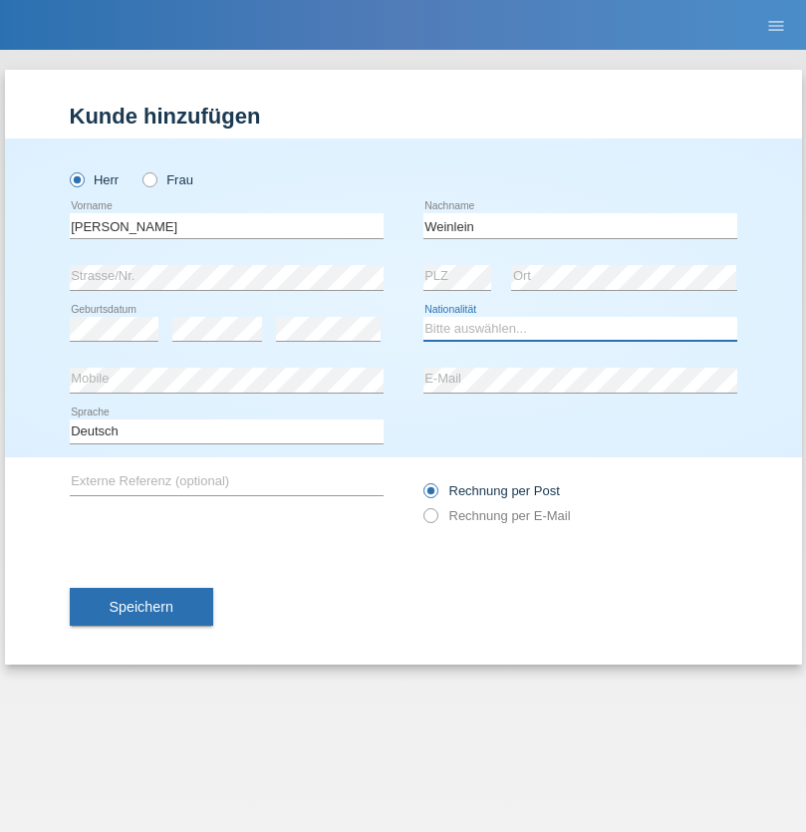
select select "CH"
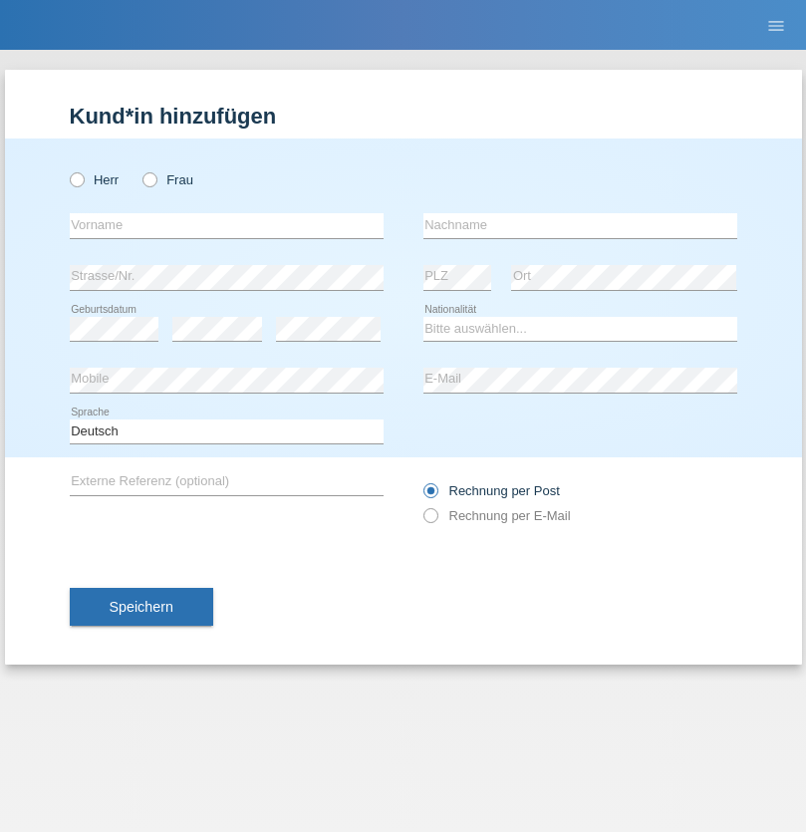
radio input "true"
click at [226, 225] on input "text" at bounding box center [227, 225] width 314 height 25
type input "Jashari lmeri"
click at [580, 225] on input "text" at bounding box center [580, 225] width 314 height 25
type input "Rabije"
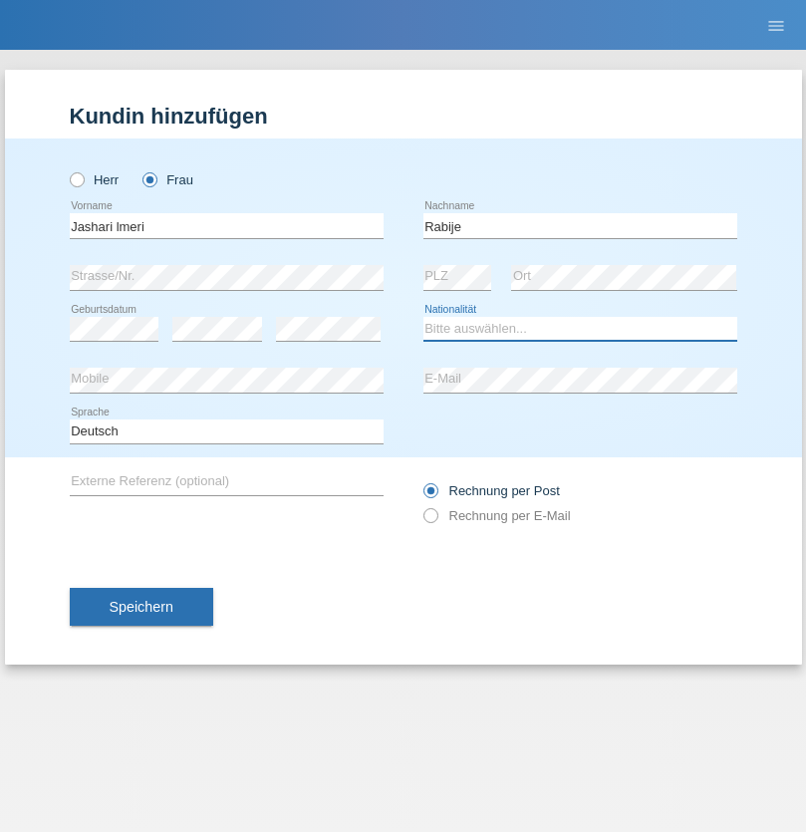
select select "CH"
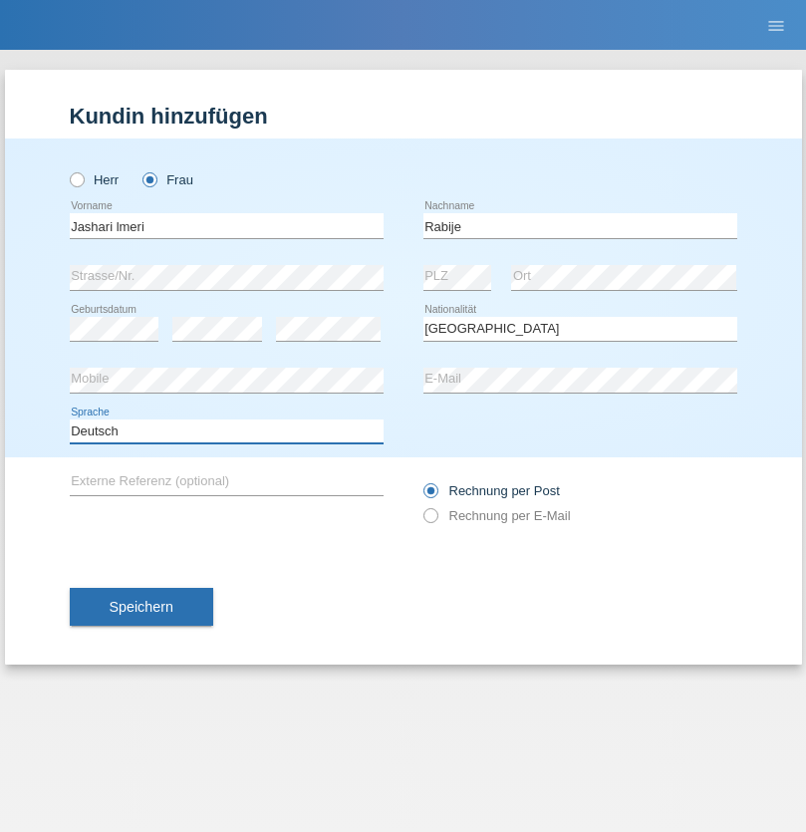
select select "en"
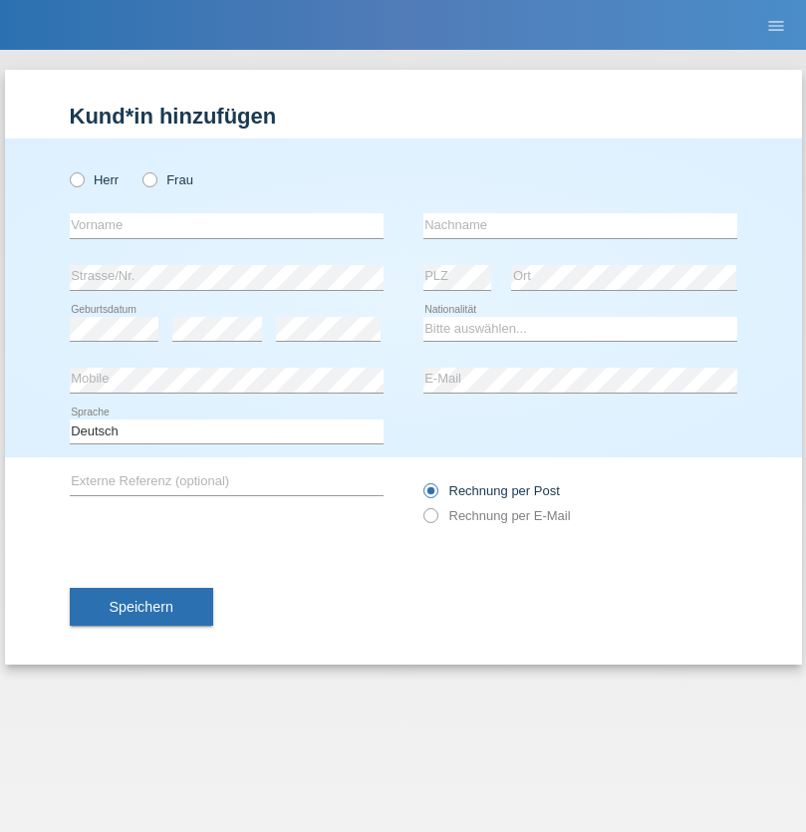
radio input "true"
click at [226, 225] on input "text" at bounding box center [227, 225] width 314 height 25
type input "firat"
click at [580, 225] on input "text" at bounding box center [580, 225] width 314 height 25
type input "kara"
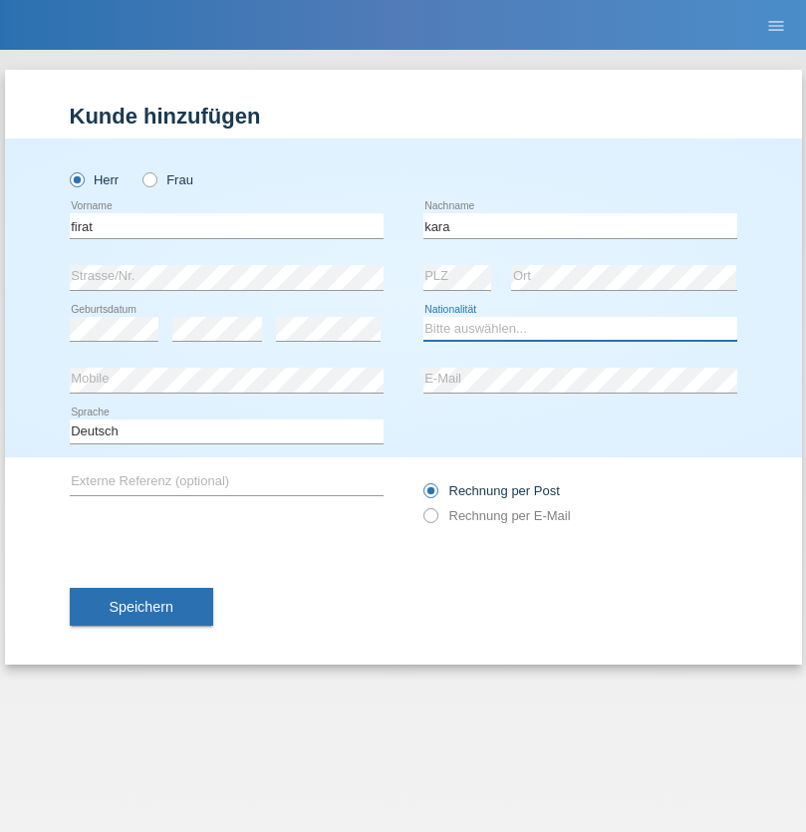
select select "CH"
radio input "true"
click at [226, 225] on input "text" at bounding box center [227, 225] width 314 height 25
type input "Gigov"
click at [580, 225] on input "text" at bounding box center [580, 225] width 314 height 25
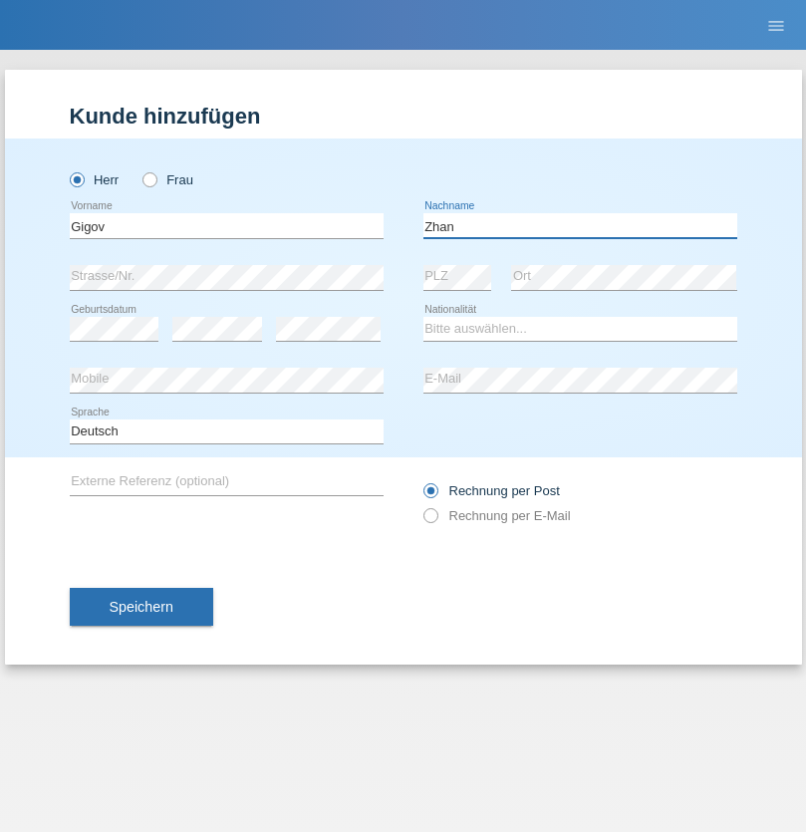
type input "Zhan"
select select "BG"
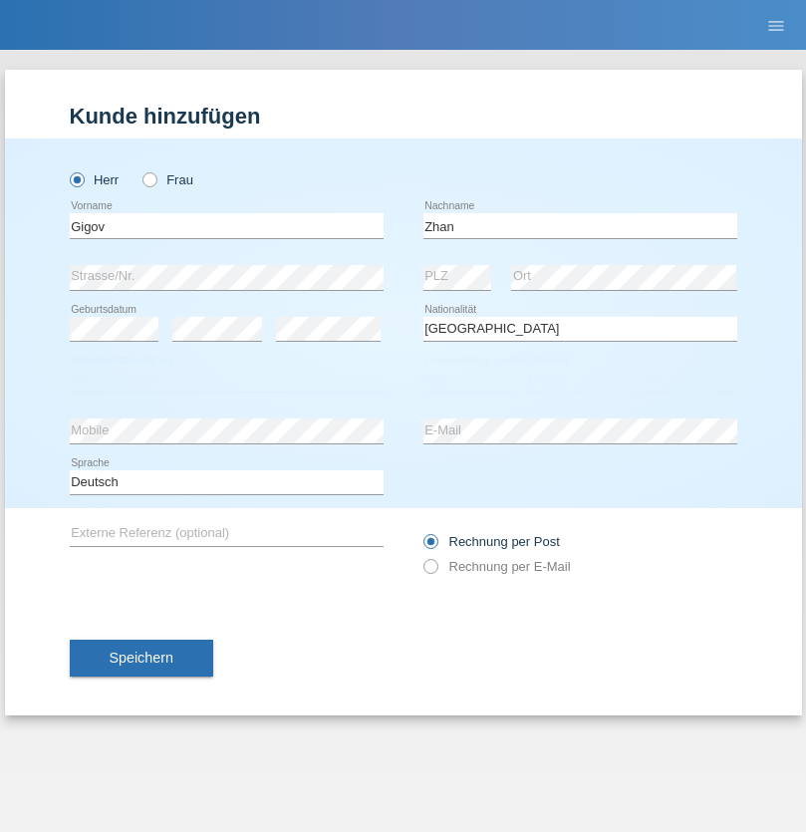
select select "C"
select select "23"
select select "10"
select select "2021"
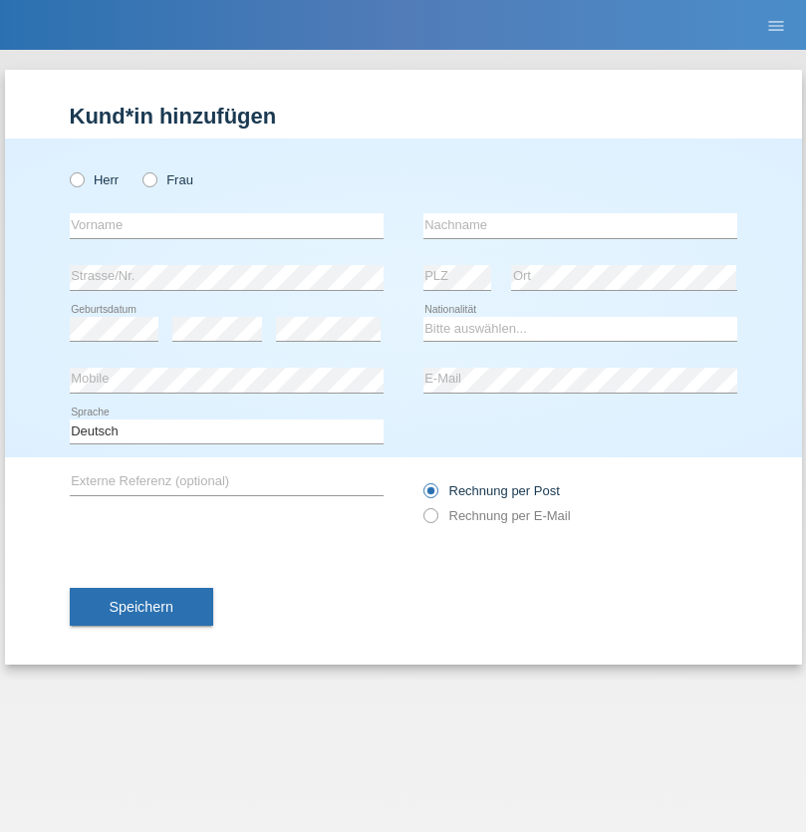
radio input "true"
click at [226, 225] on input "text" at bounding box center [227, 225] width 314 height 25
type input "Amand"
click at [580, 225] on input "text" at bounding box center [580, 225] width 314 height 25
type input "Pires"
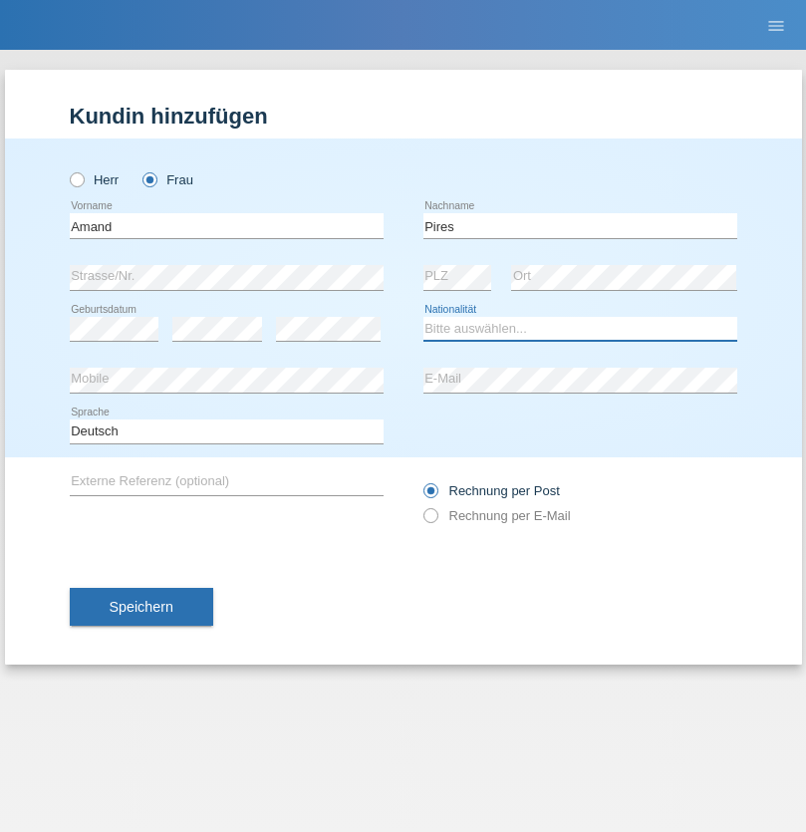
select select "CH"
radio input "true"
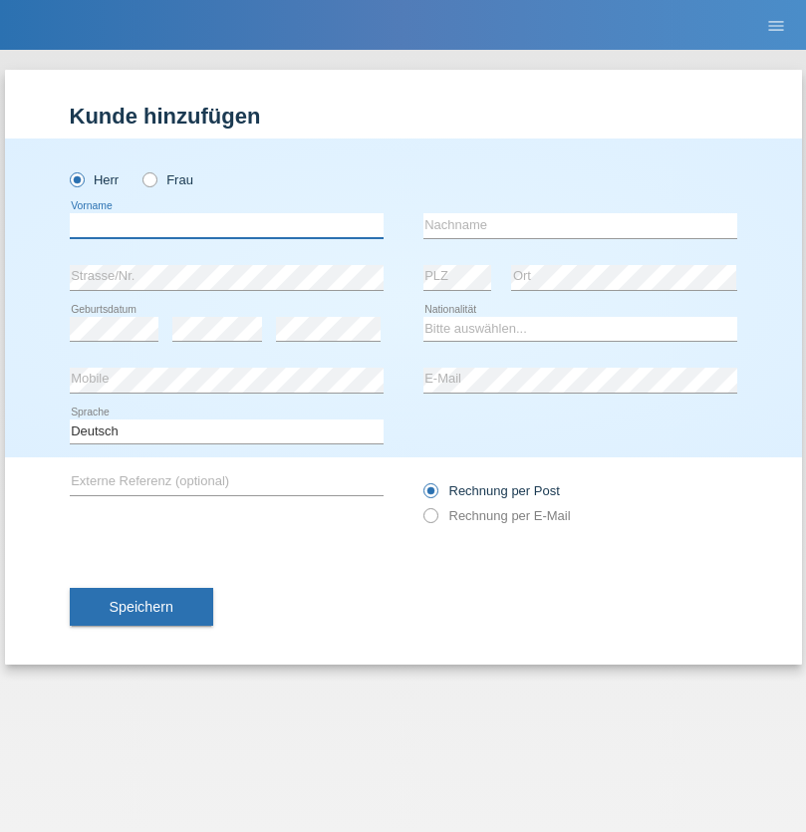
click at [226, 225] on input "text" at bounding box center [227, 225] width 314 height 25
type input "[PERSON_NAME]"
click at [580, 225] on input "text" at bounding box center [580, 225] width 314 height 25
type input "Saidi"
select select "CH"
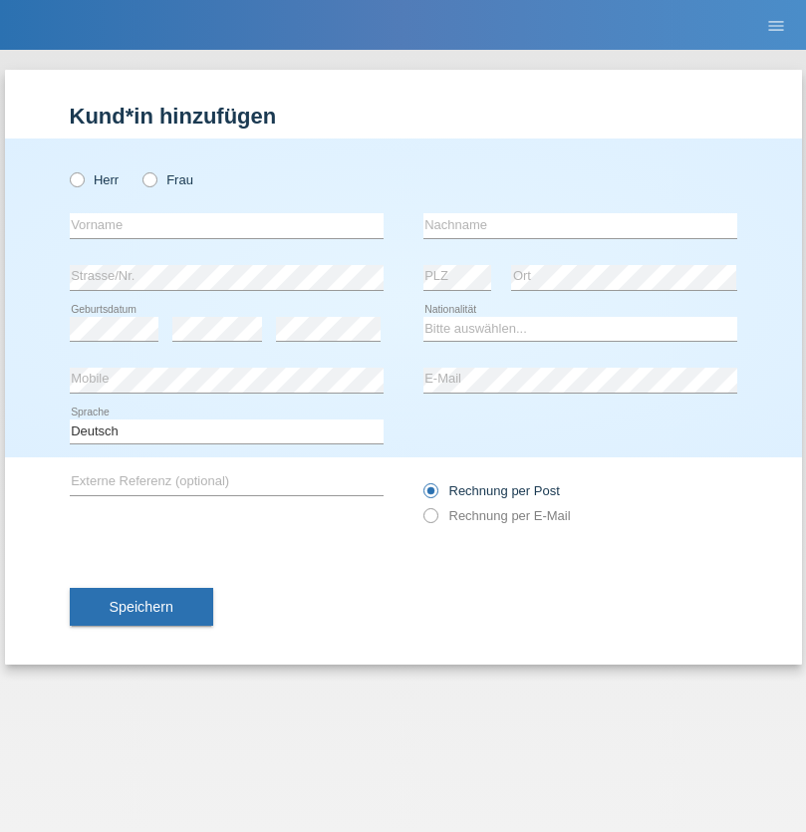
radio input "true"
click at [226, 225] on input "text" at bounding box center [227, 225] width 314 height 25
type input "Edinson Maurício"
click at [580, 225] on input "text" at bounding box center [580, 225] width 314 height 25
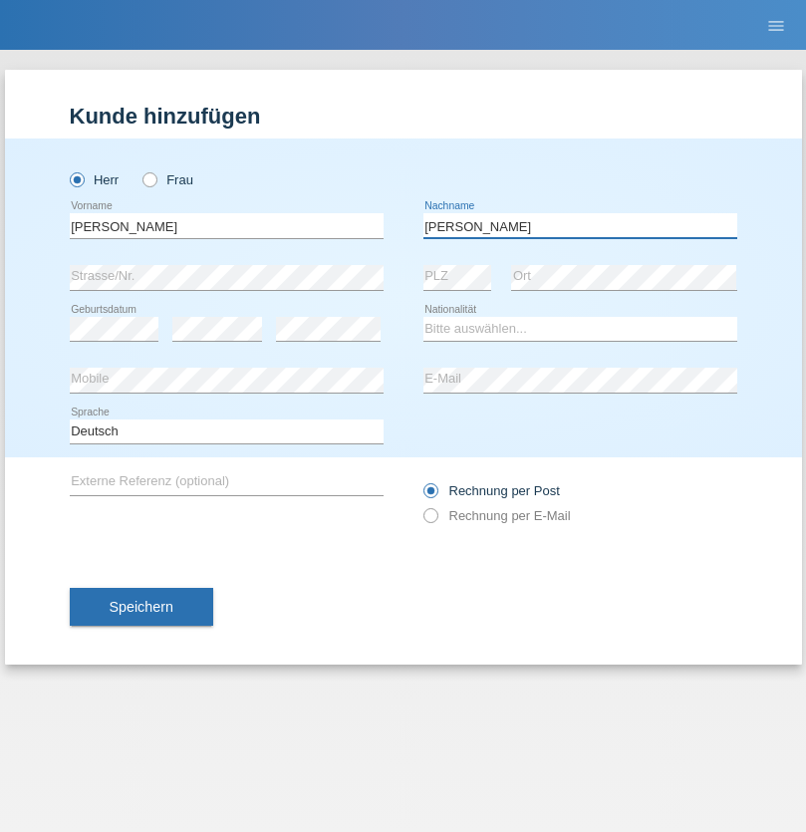
type input "Branquinho Alexander"
select select "PT"
select select "C"
select select "23"
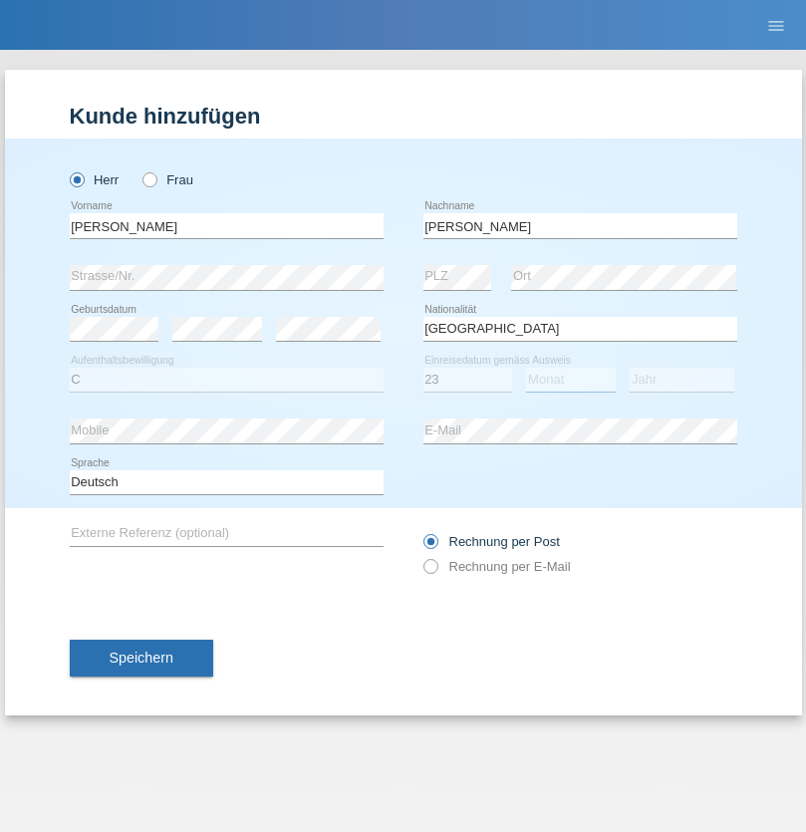
select select "08"
select select "2021"
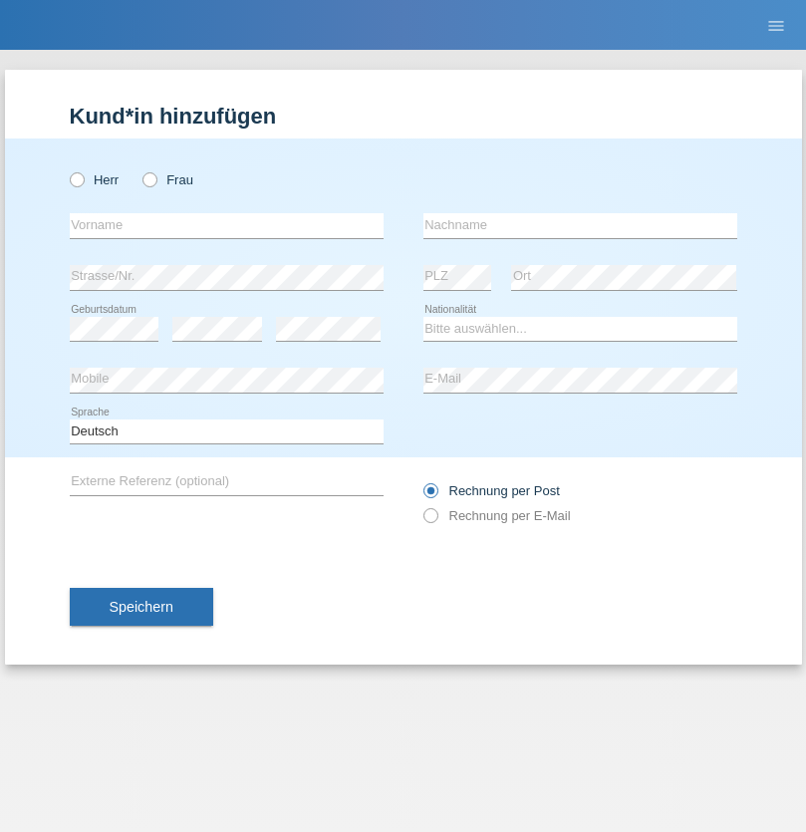
radio input "true"
click at [226, 225] on input "text" at bounding box center [227, 225] width 314 height 25
type input "[PERSON_NAME]"
click at [580, 225] on input "text" at bounding box center [580, 225] width 314 height 25
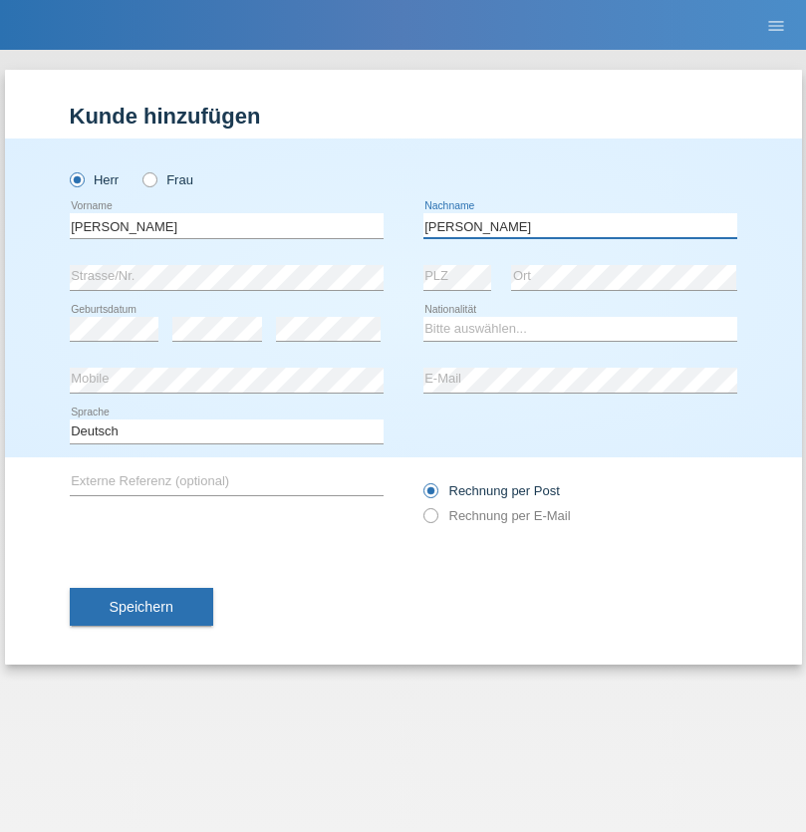
type input "[PERSON_NAME]"
select select "CH"
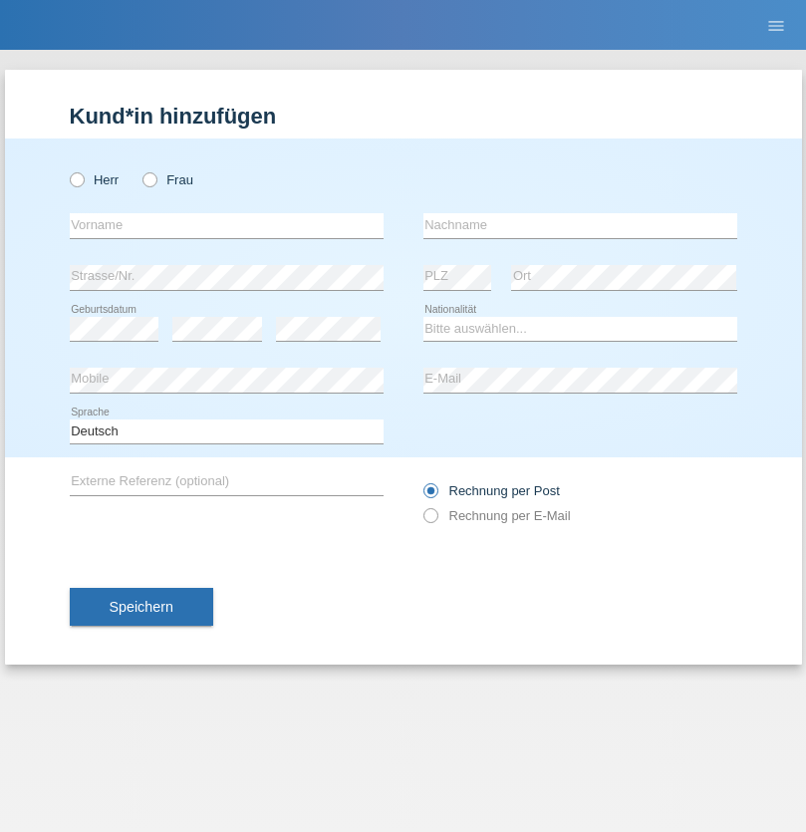
radio input "true"
click at [226, 225] on input "text" at bounding box center [227, 225] width 314 height 25
type input "Szilvia"
click at [580, 225] on input "text" at bounding box center [580, 225] width 314 height 25
type input "Olakh"
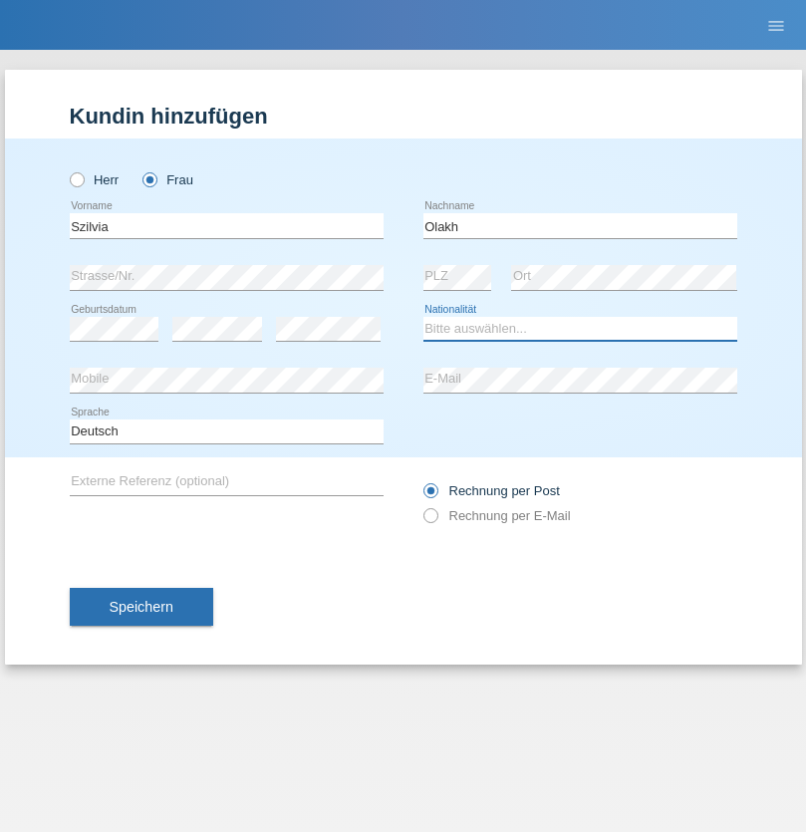
select select "UA"
select select "C"
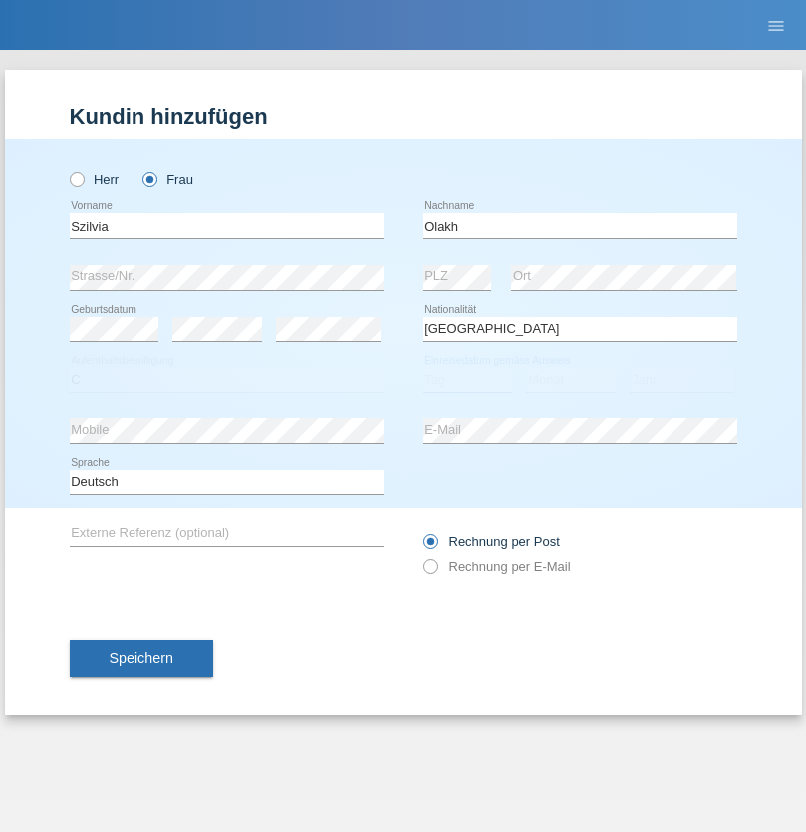
select select "17"
select select "09"
select select "2021"
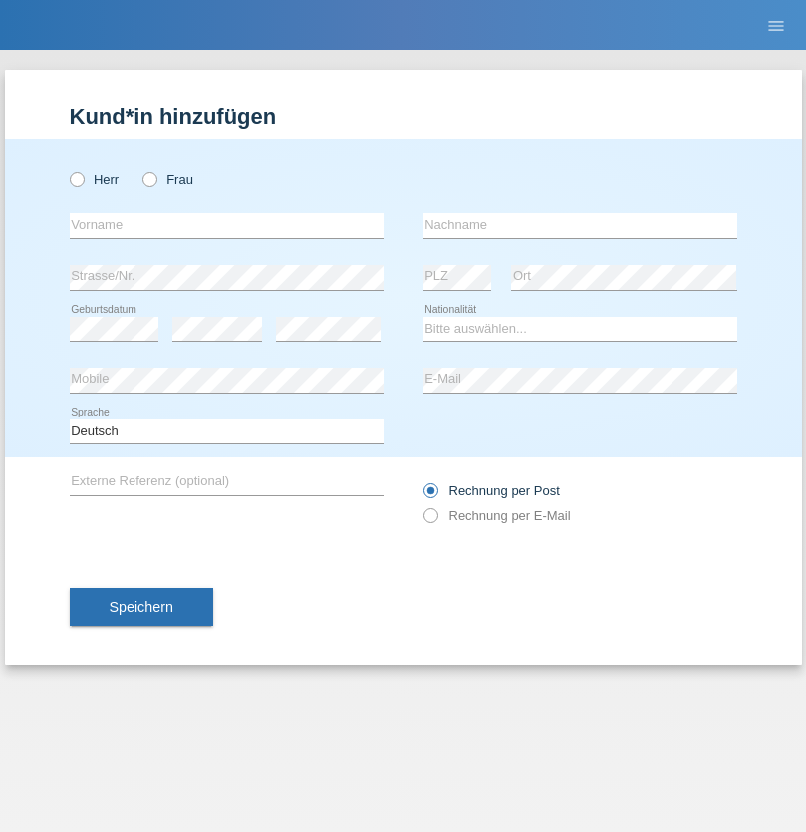
radio input "true"
click at [226, 225] on input "text" at bounding box center [227, 225] width 314 height 25
type input "Asrit"
click at [580, 225] on input "text" at bounding box center [580, 225] width 314 height 25
type input "Kupa"
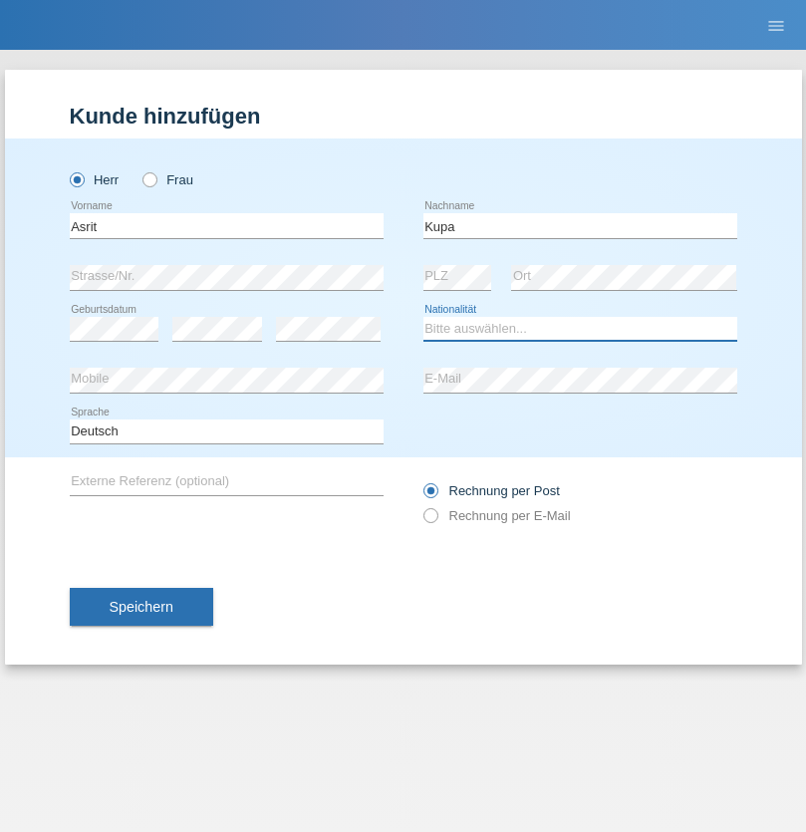
select select "MK"
select select "C"
select select "27"
select select "05"
radio input "true"
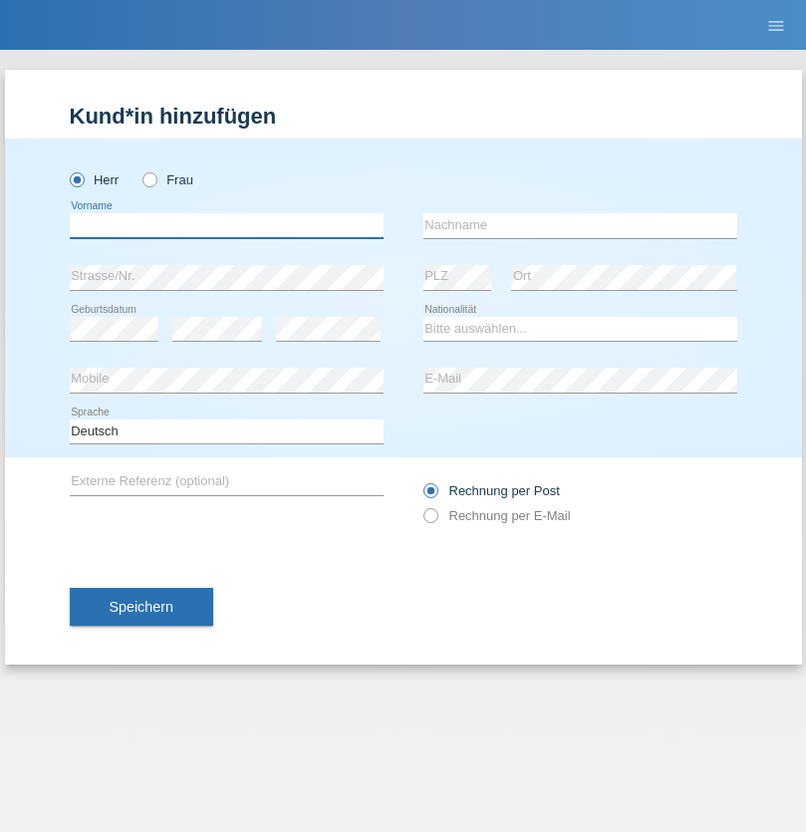
click at [226, 225] on input "text" at bounding box center [227, 225] width 314 height 25
type input "[PERSON_NAME]"
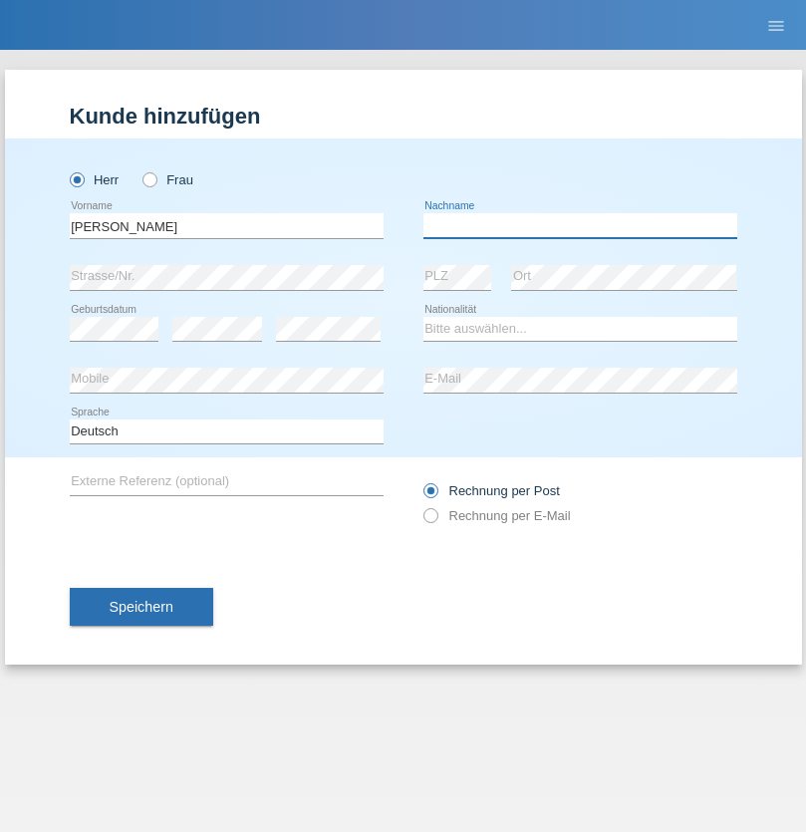
click at [580, 225] on input "text" at bounding box center [580, 225] width 314 height 25
type input "[PERSON_NAME]"
select select "SY"
select select "C"
select select "17"
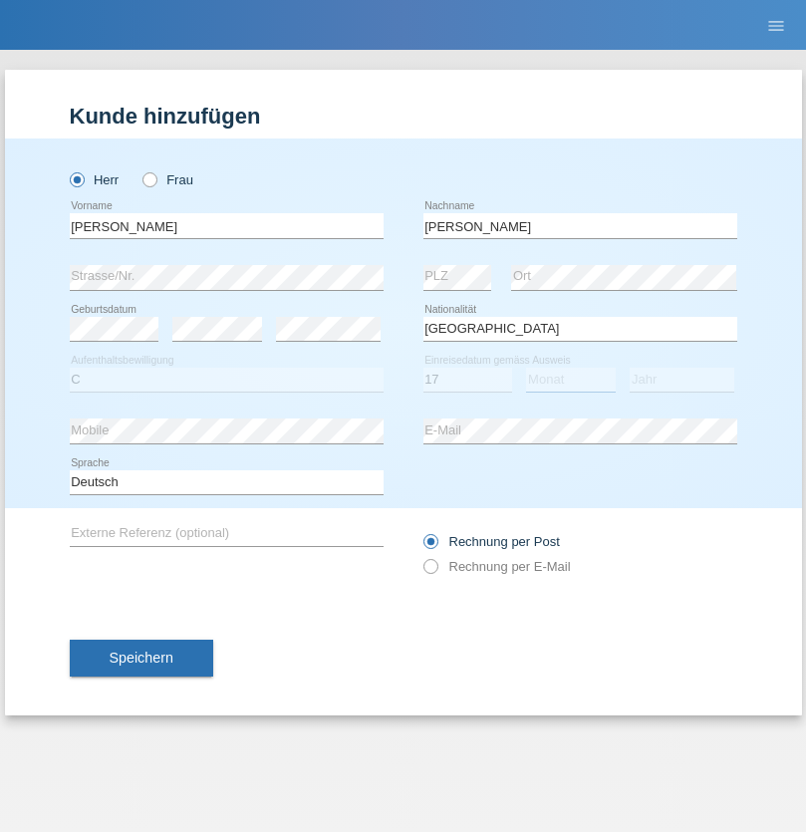
select select "09"
select select "2021"
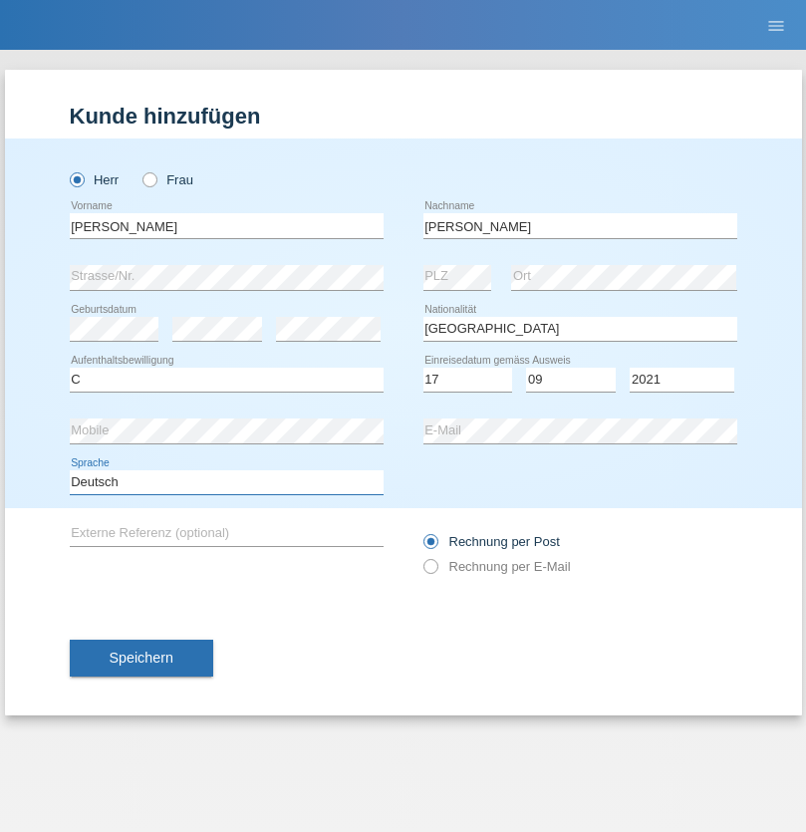
select select "en"
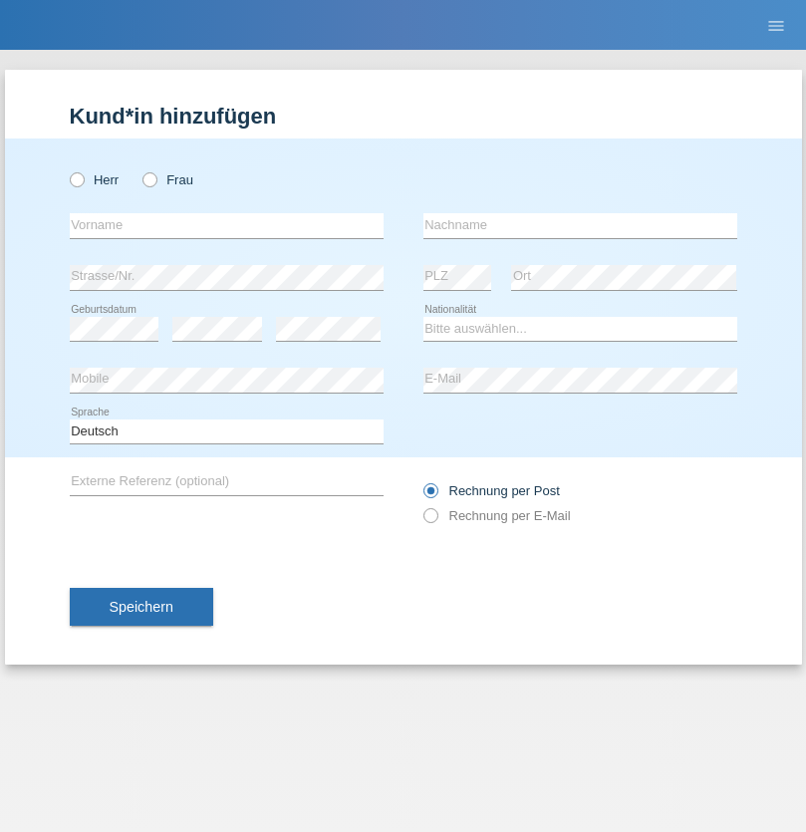
radio input "true"
select select "CH"
radio input "true"
click at [226, 225] on input "text" at bounding box center [227, 225] width 314 height 25
type input "Katarina"
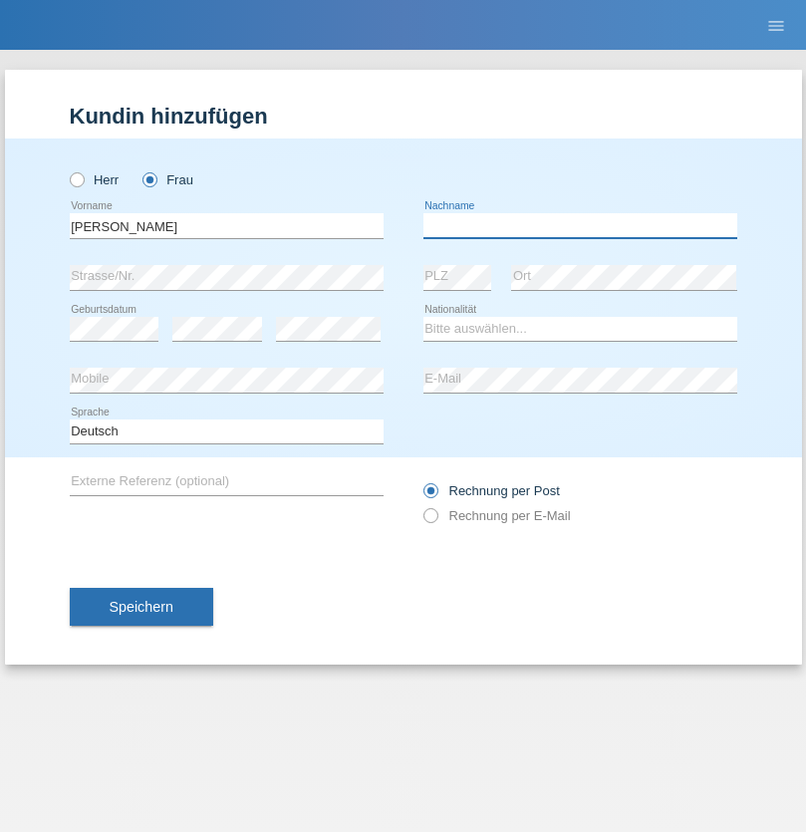
click at [580, 225] on input "text" at bounding box center [580, 225] width 314 height 25
type input "Bacic"
select select "CH"
